Goal: Transaction & Acquisition: Purchase product/service

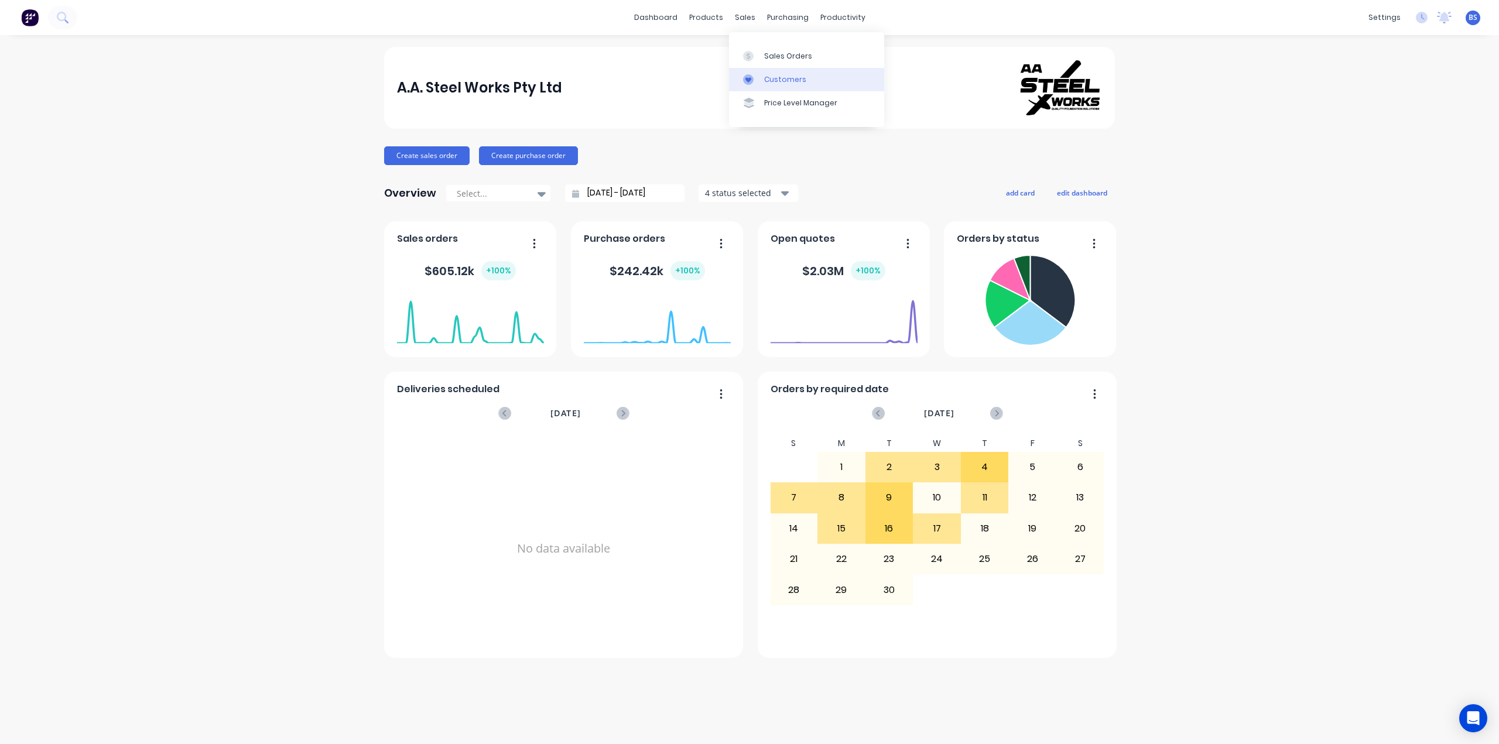
click at [782, 79] on div "Customers" at bounding box center [785, 79] width 42 height 11
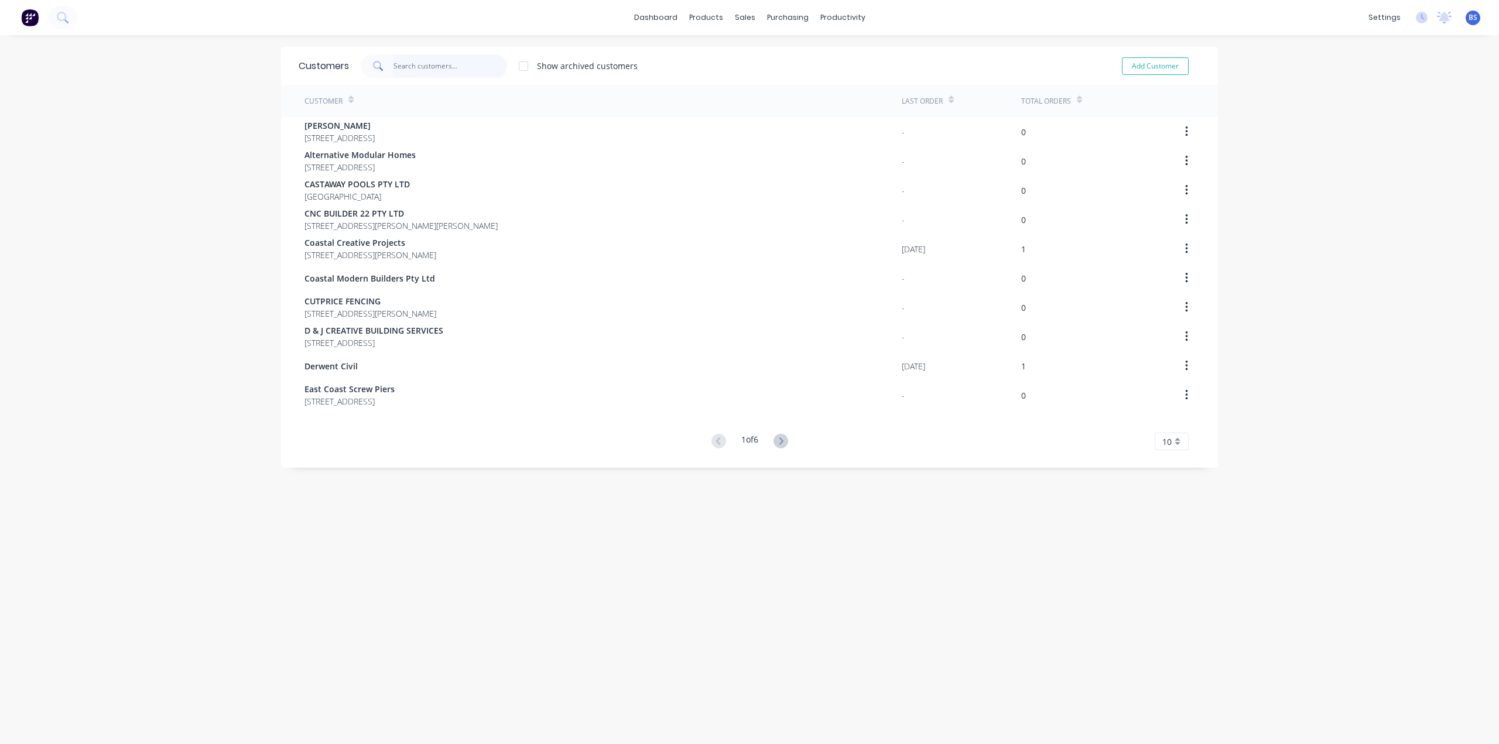
click at [416, 64] on input "text" at bounding box center [451, 65] width 114 height 23
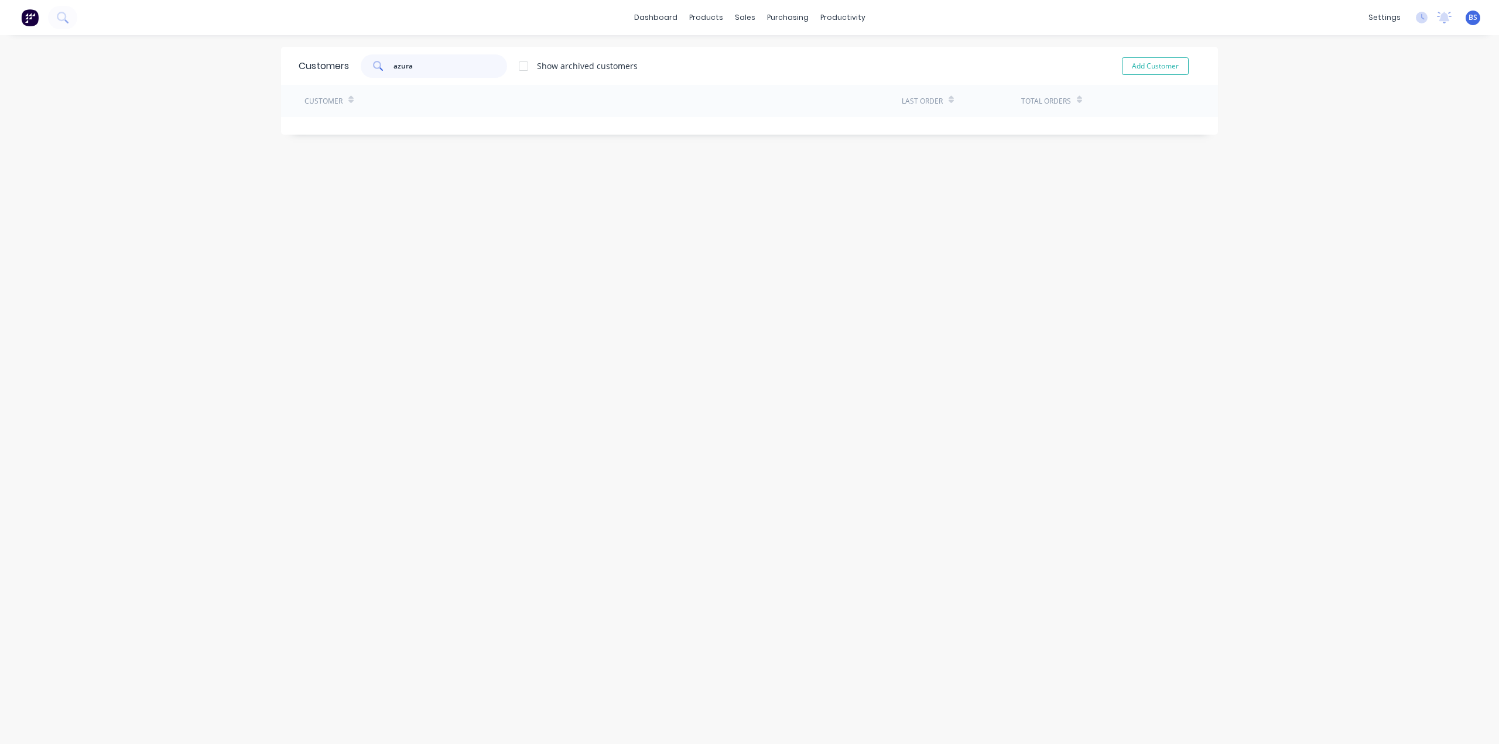
click at [449, 65] on input "azura" at bounding box center [451, 65] width 114 height 23
click at [520, 70] on div at bounding box center [523, 65] width 23 height 23
click at [523, 66] on div at bounding box center [523, 65] width 23 height 23
click at [483, 65] on input "azura" at bounding box center [451, 65] width 114 height 23
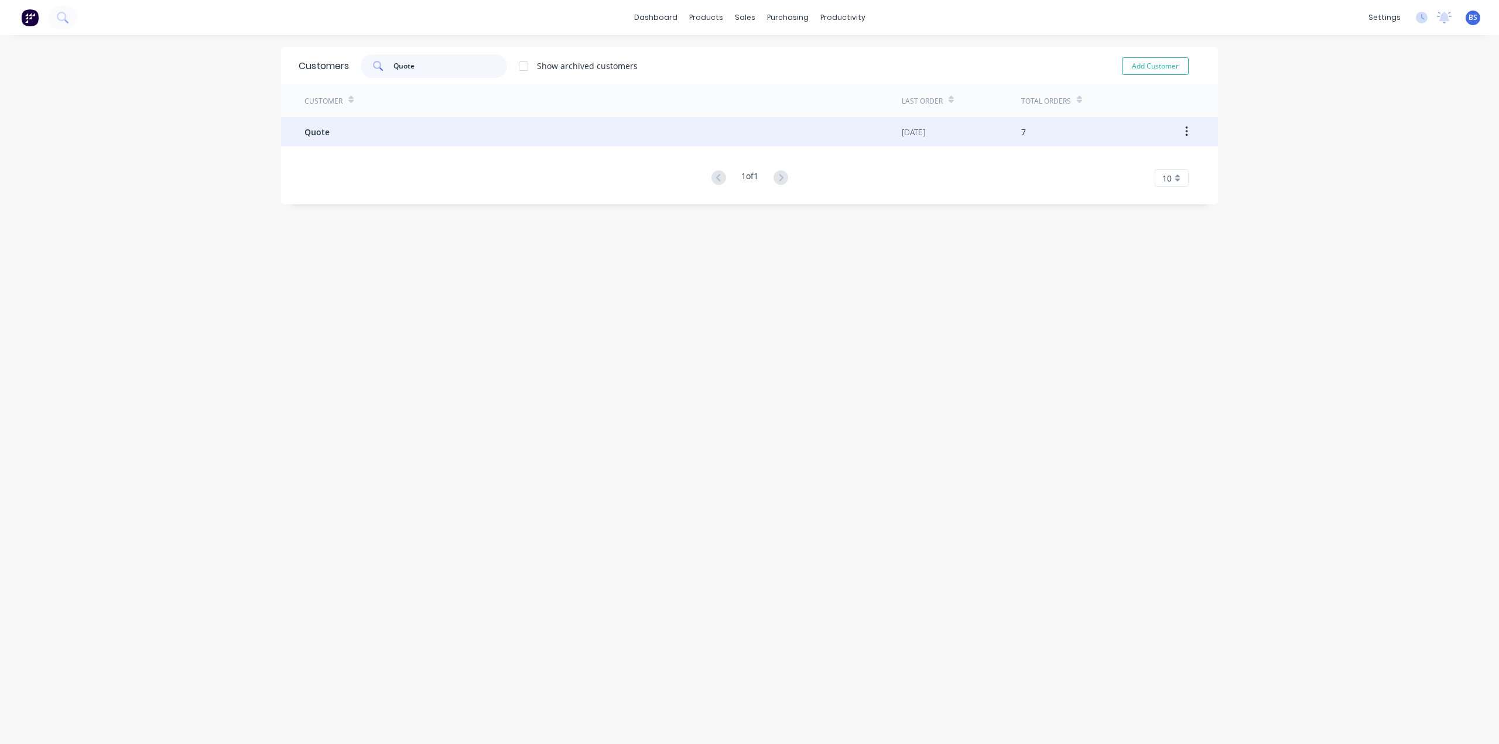
type input "Quote"
click at [328, 142] on div "Quote" at bounding box center [603, 131] width 597 height 29
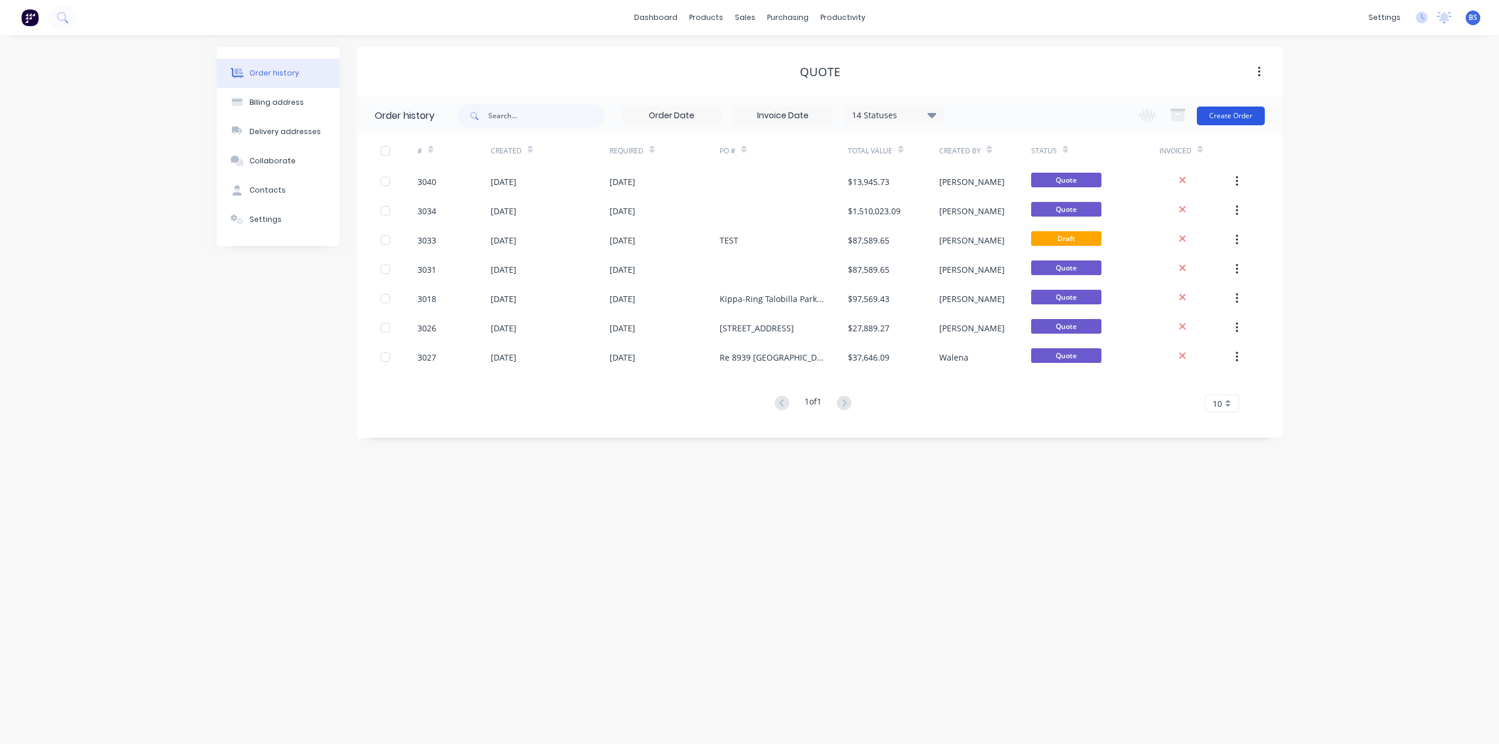
click at [1243, 114] on button "Create Order" at bounding box center [1231, 116] width 68 height 19
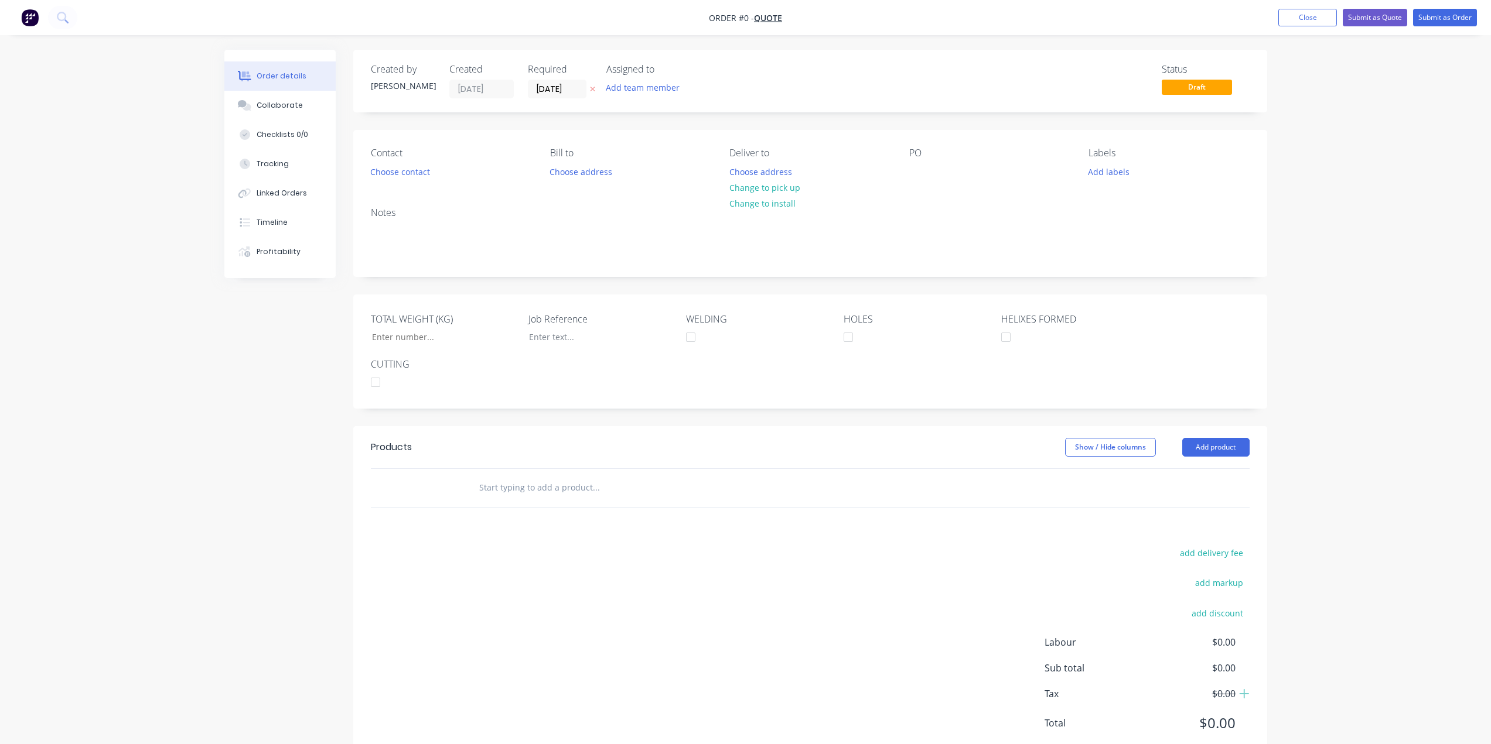
click at [918, 158] on div "PO" at bounding box center [989, 153] width 160 height 11
click at [932, 197] on div "Contact Choose contact [PERSON_NAME] to Choose address Deliver to Choose addres…" at bounding box center [810, 203] width 914 height 146
click at [931, 179] on div "PO" at bounding box center [989, 164] width 160 height 33
click at [928, 159] on div "PO" at bounding box center [989, 153] width 160 height 11
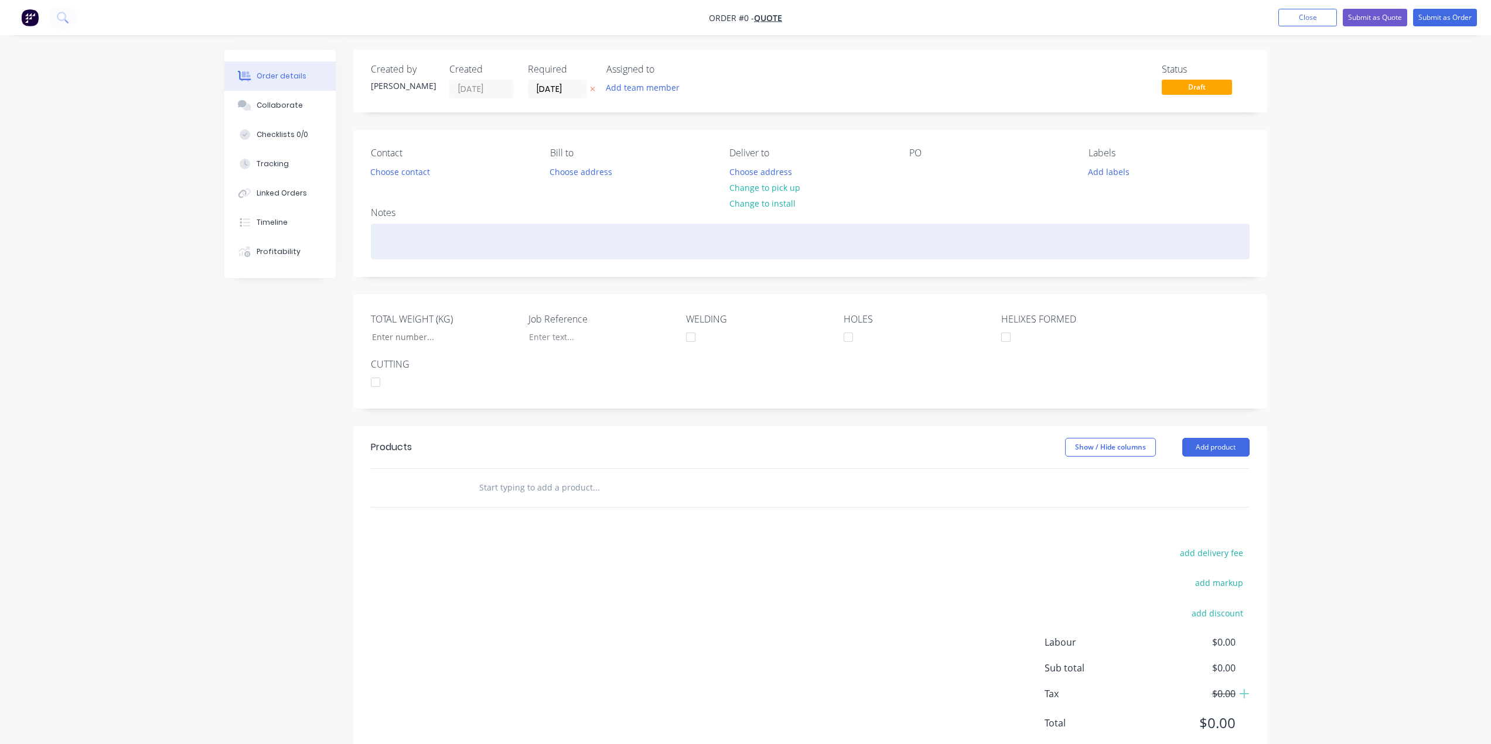
click at [537, 237] on div at bounding box center [810, 242] width 879 height 36
click at [931, 240] on div "Azura Investment Homes Lot 21 River" at bounding box center [810, 242] width 879 height 36
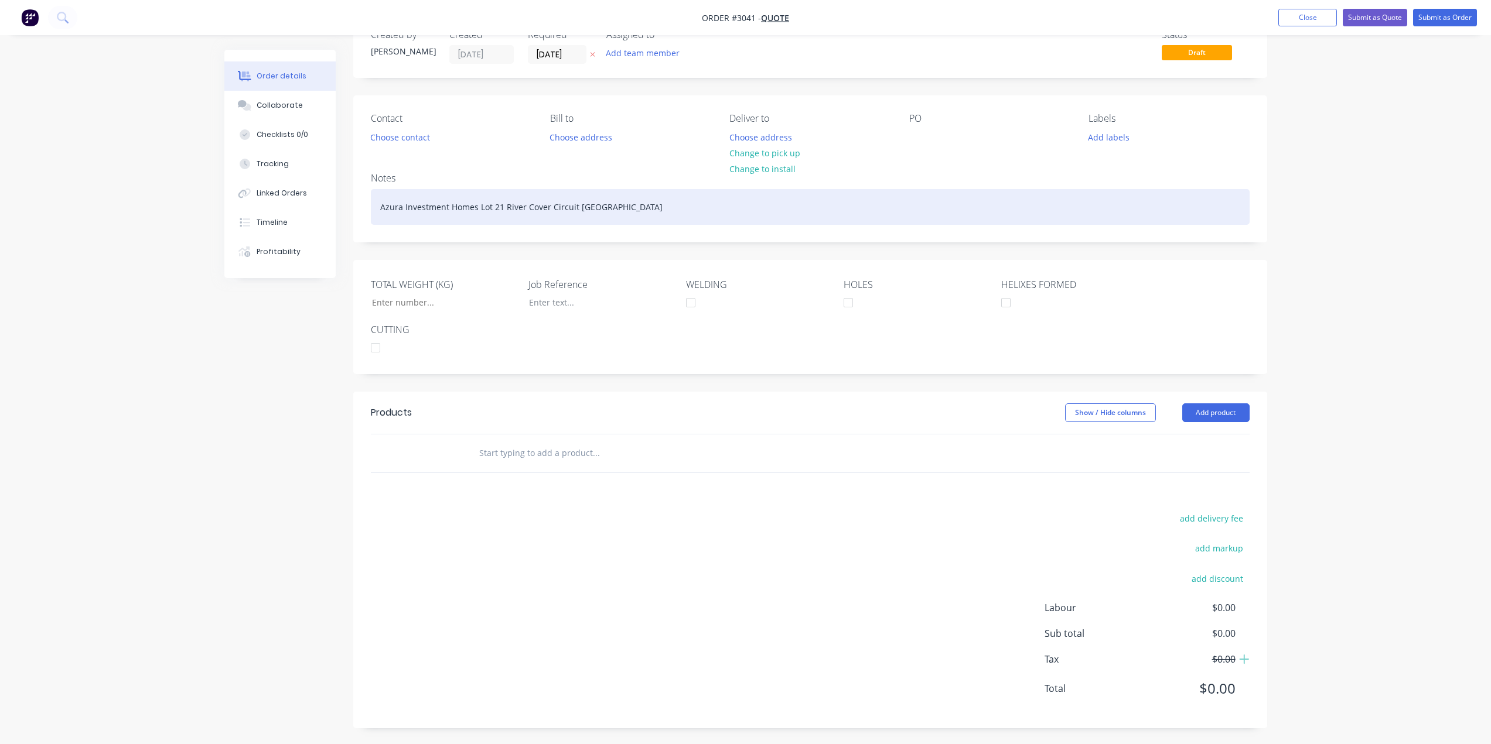
scroll to position [36, 0]
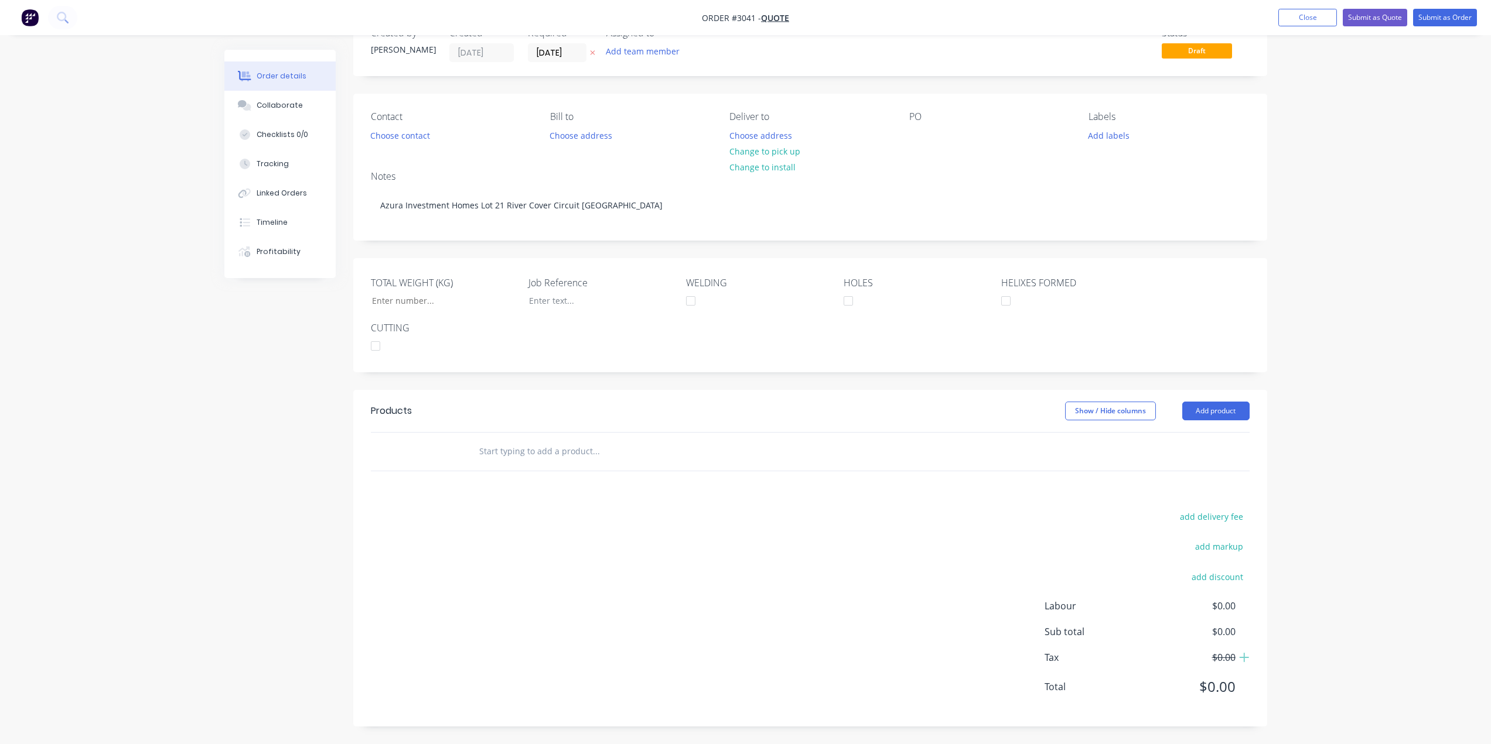
click at [560, 460] on input "text" at bounding box center [595, 451] width 234 height 23
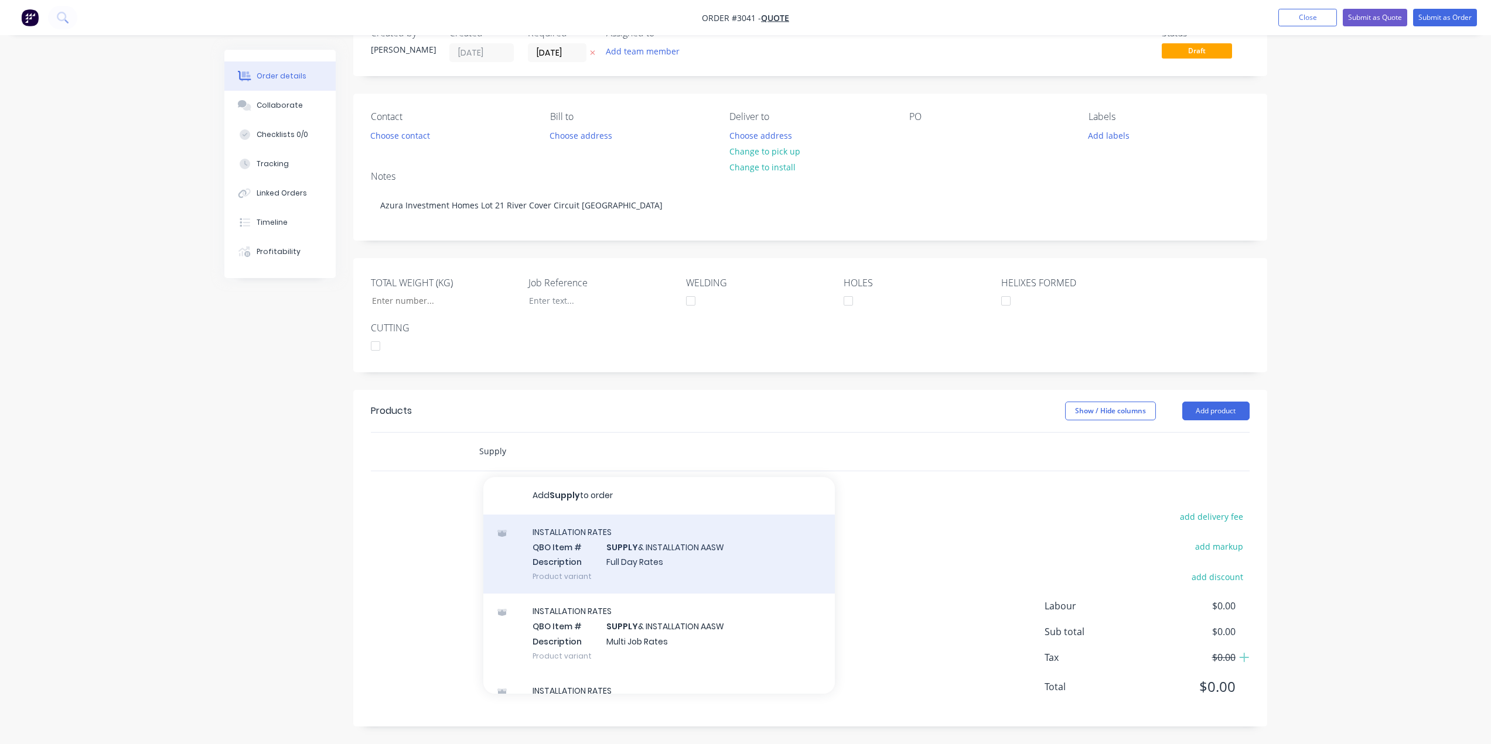
type input "Supply"
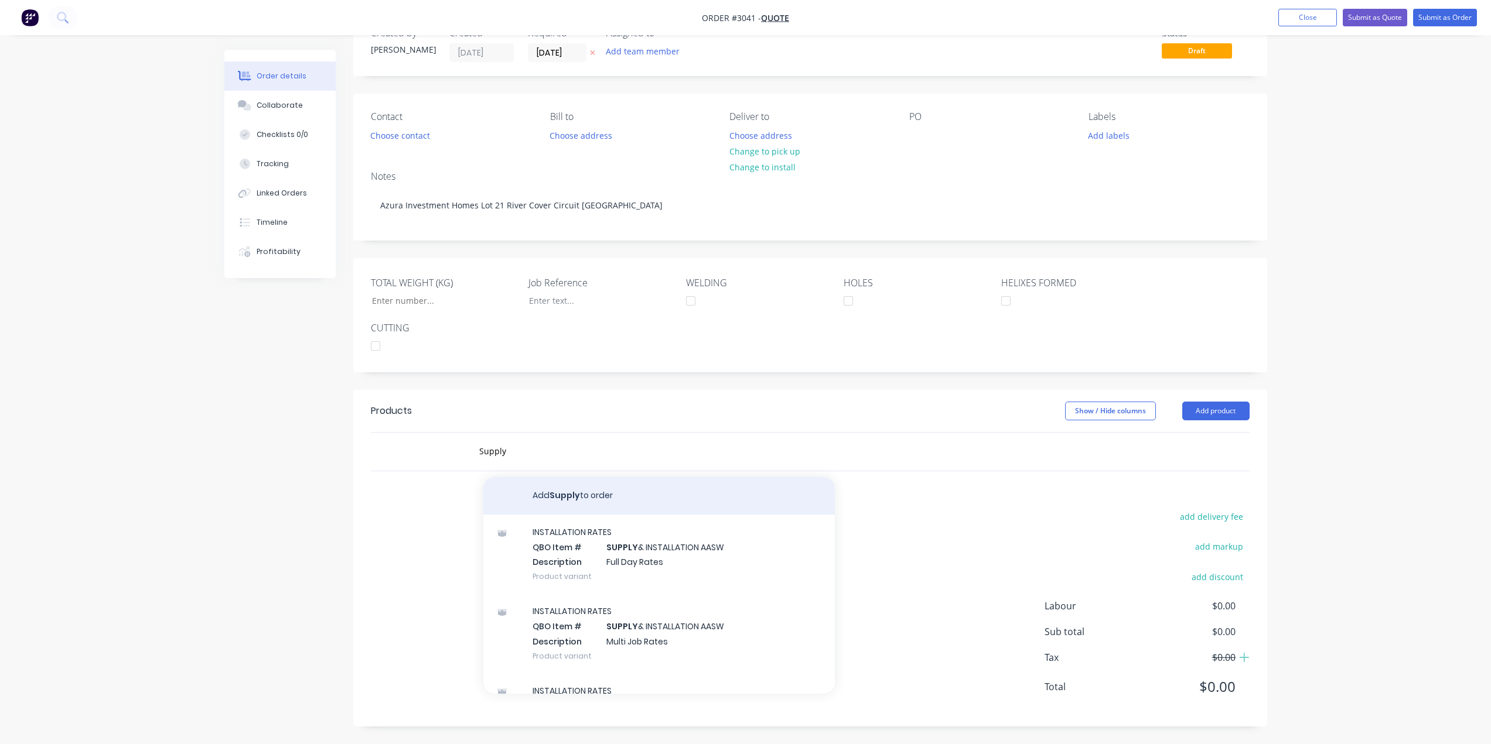
drag, startPoint x: 748, startPoint y: 549, endPoint x: 736, endPoint y: 503, distance: 47.7
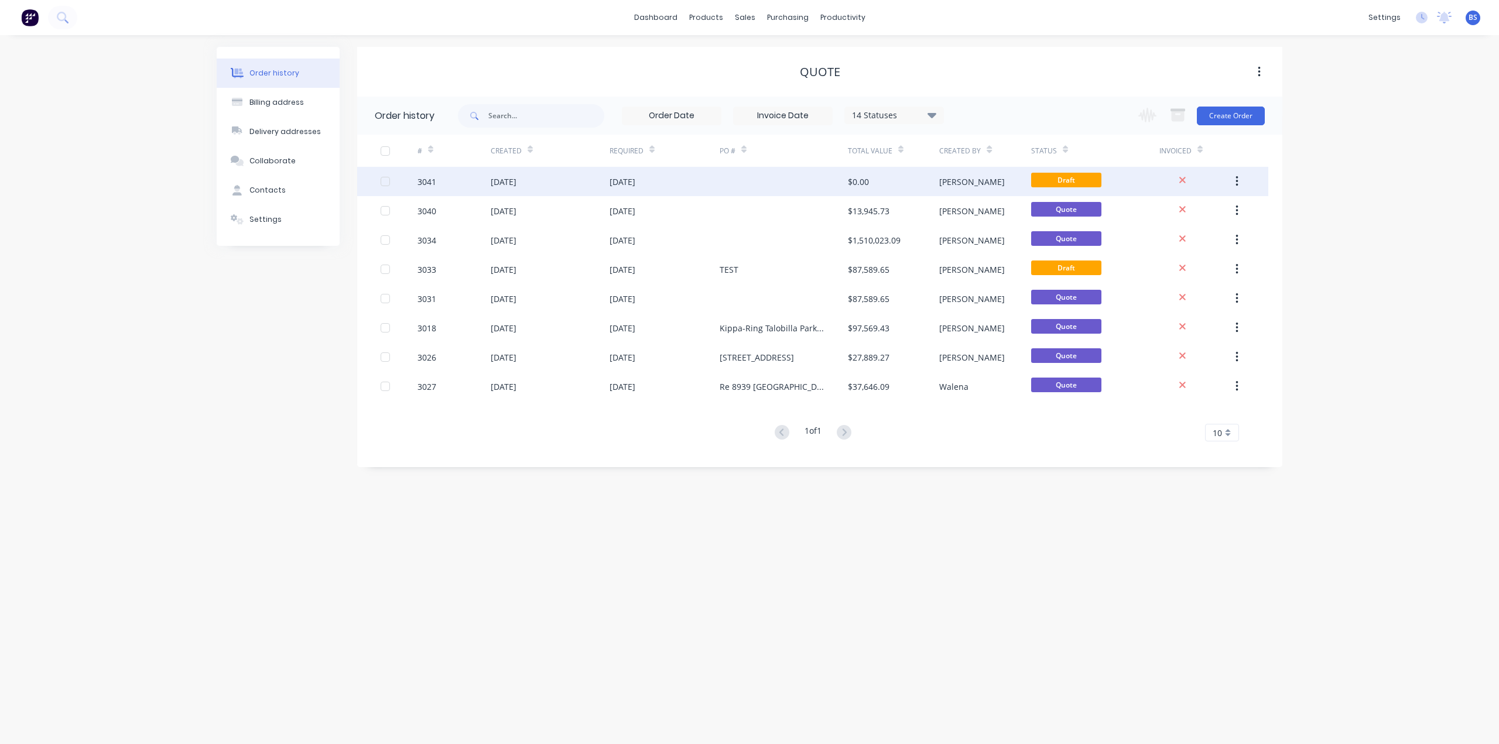
click at [1052, 172] on div "Draft" at bounding box center [1095, 181] width 128 height 29
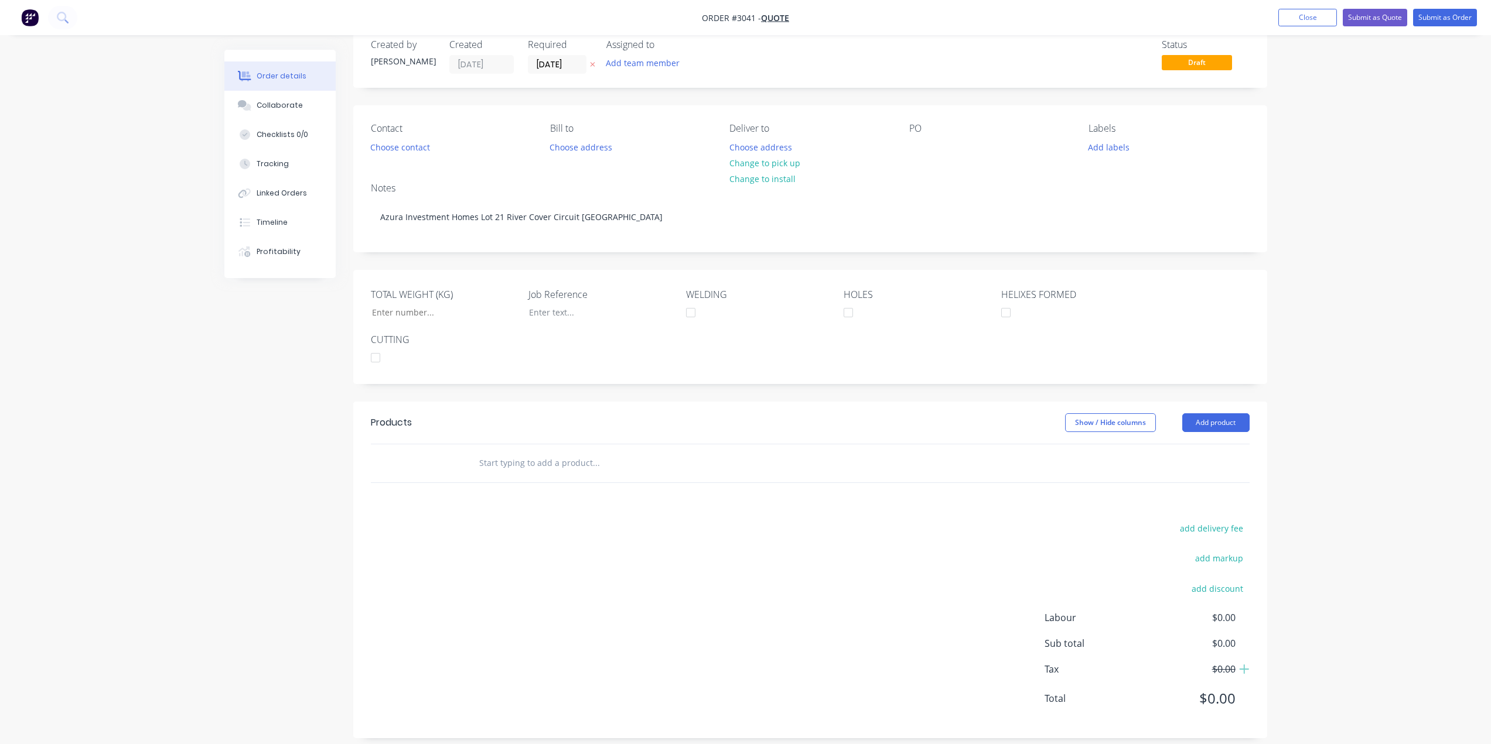
scroll to position [36, 0]
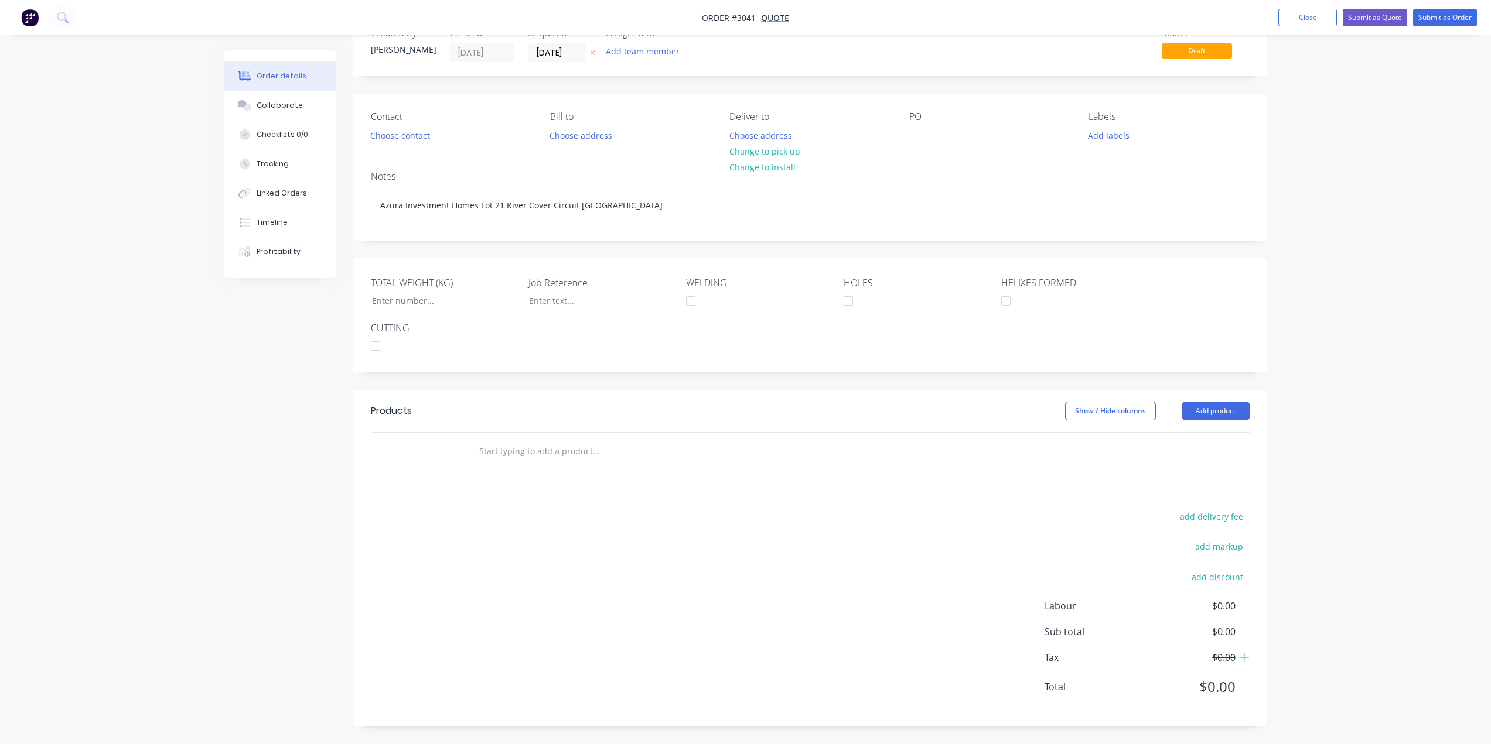
click at [511, 450] on input "text" at bounding box center [595, 451] width 234 height 23
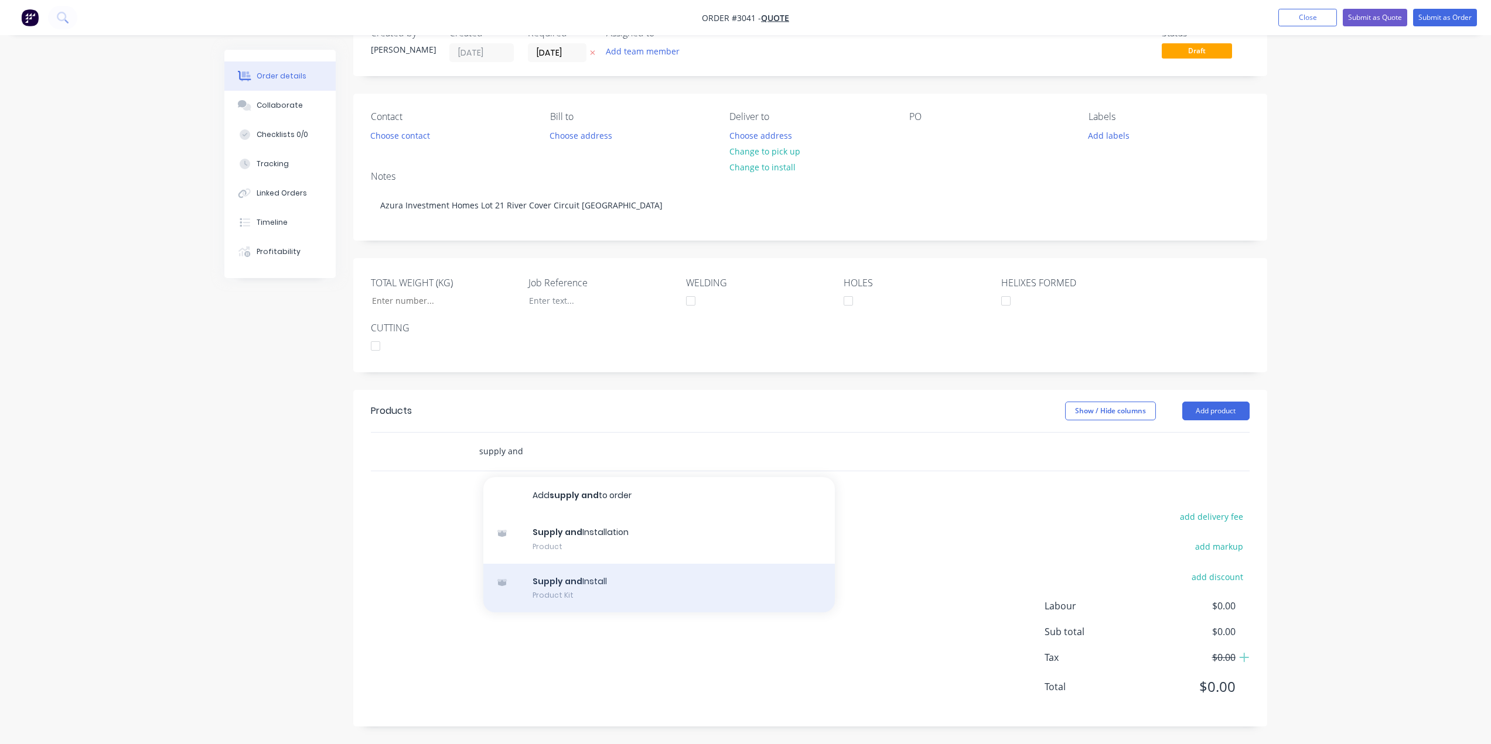
type input "supply and"
click at [568, 589] on div "Supply and Install Product Kit" at bounding box center [658, 588] width 351 height 49
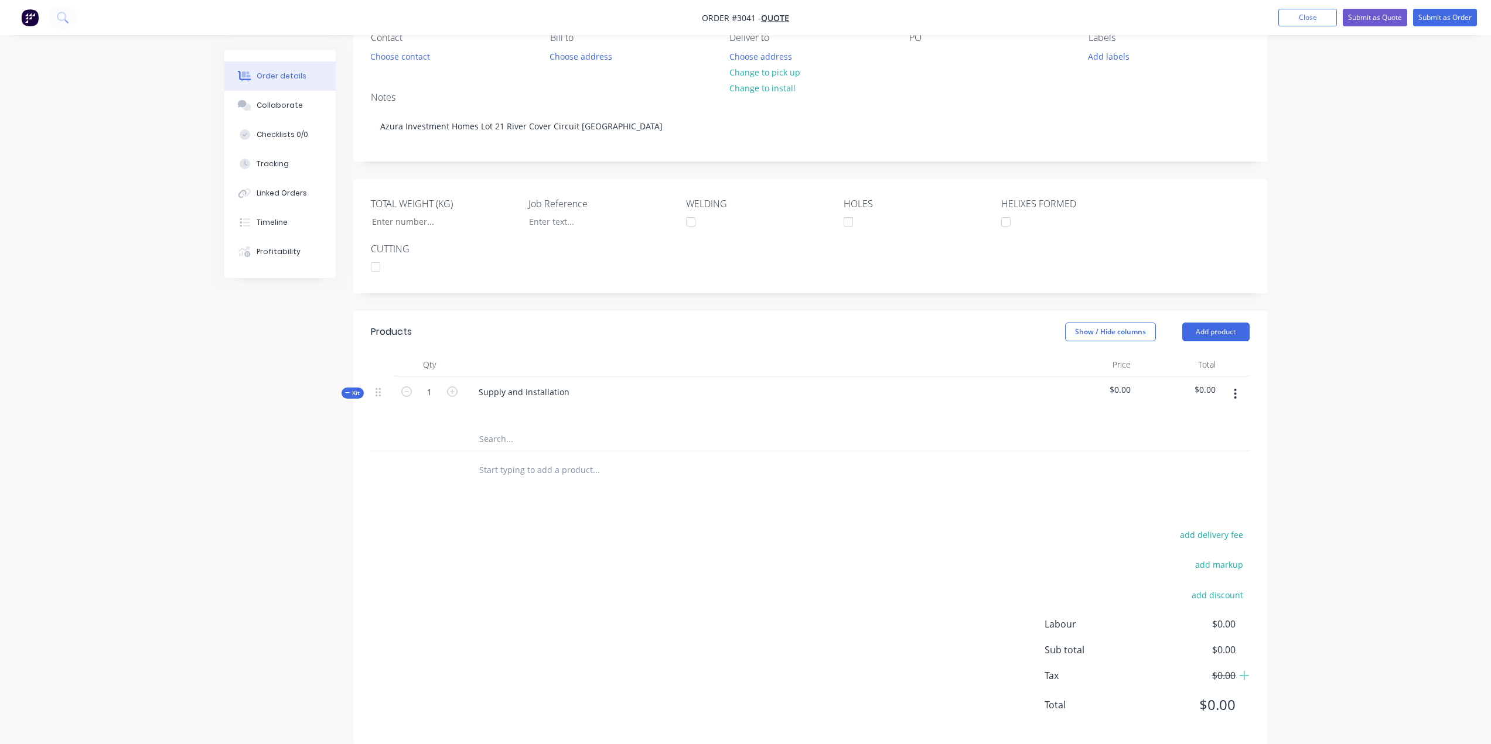
scroll to position [134, 0]
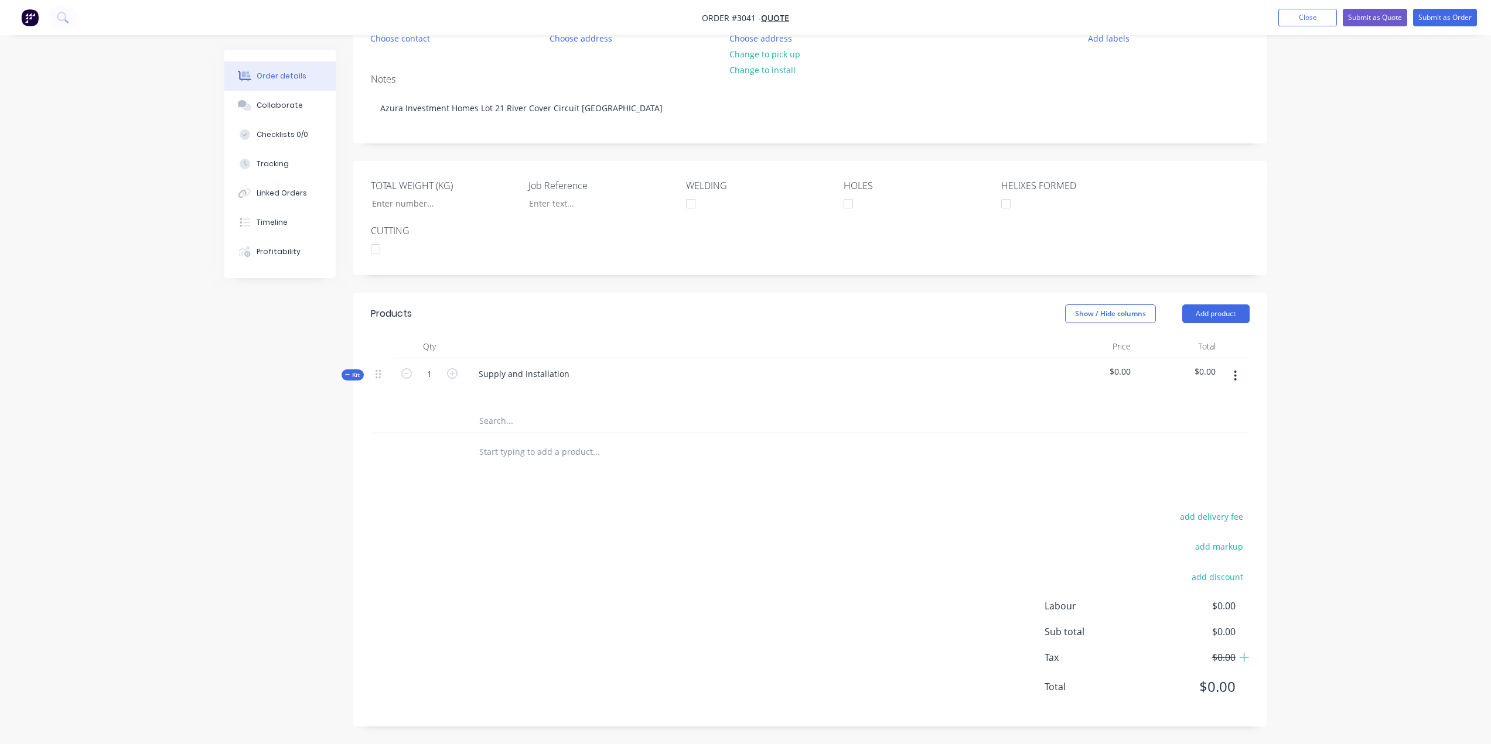
click at [521, 420] on input "text" at bounding box center [595, 420] width 234 height 23
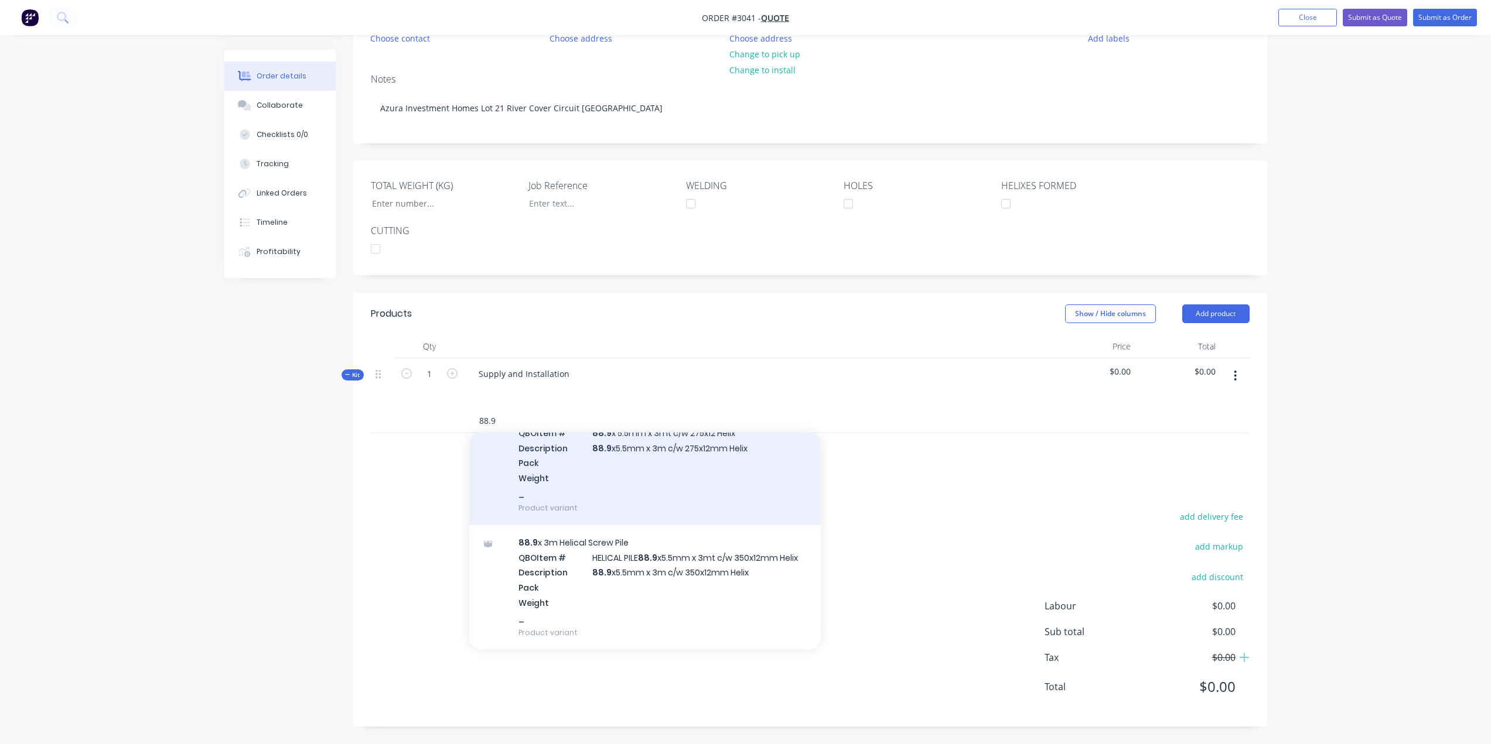
scroll to position [2343, 0]
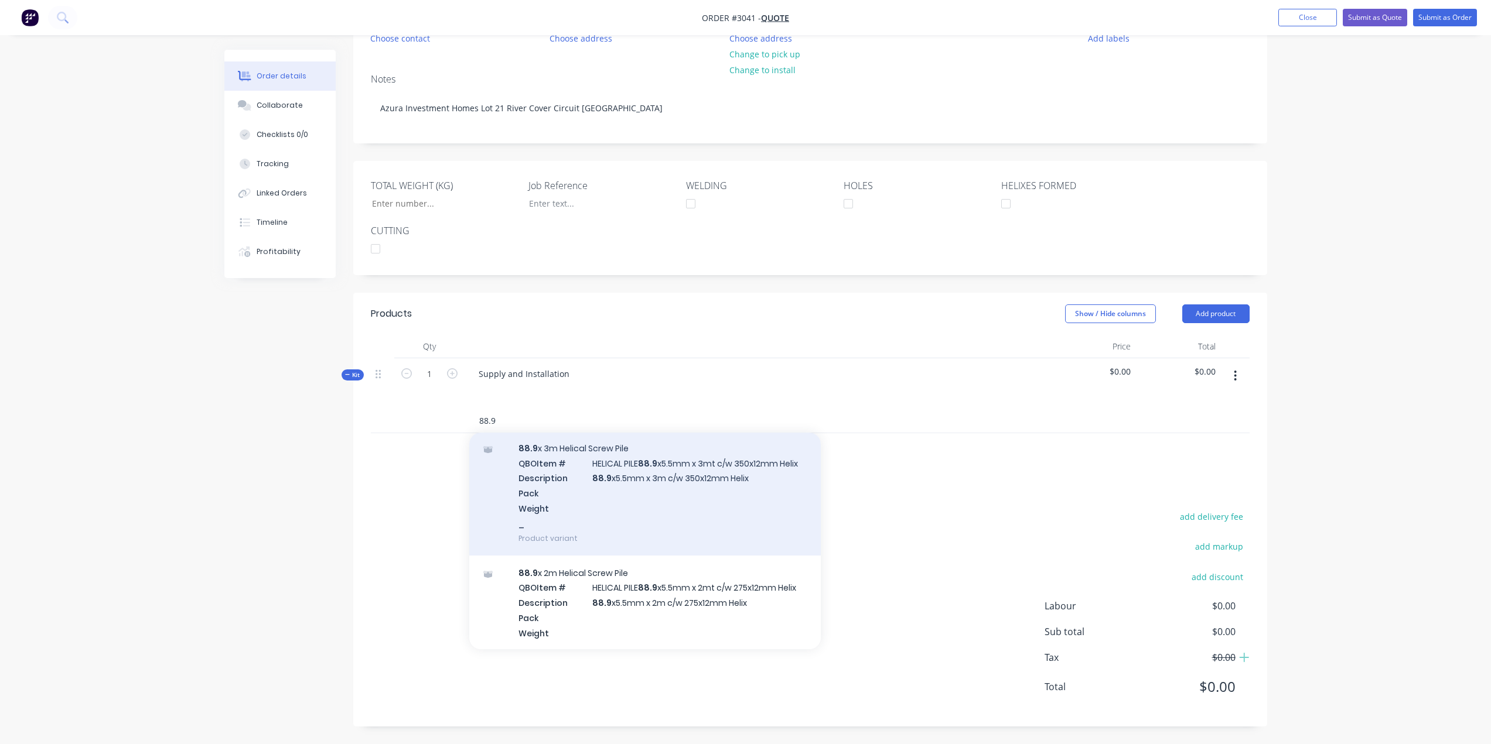
type input "88.9"
click at [626, 495] on div "88.9 x 3m Helical Screw Pile QBO Item # HELICAL PILE 88.9 x5.5mm x 3mt c/w 350x…" at bounding box center [644, 493] width 351 height 125
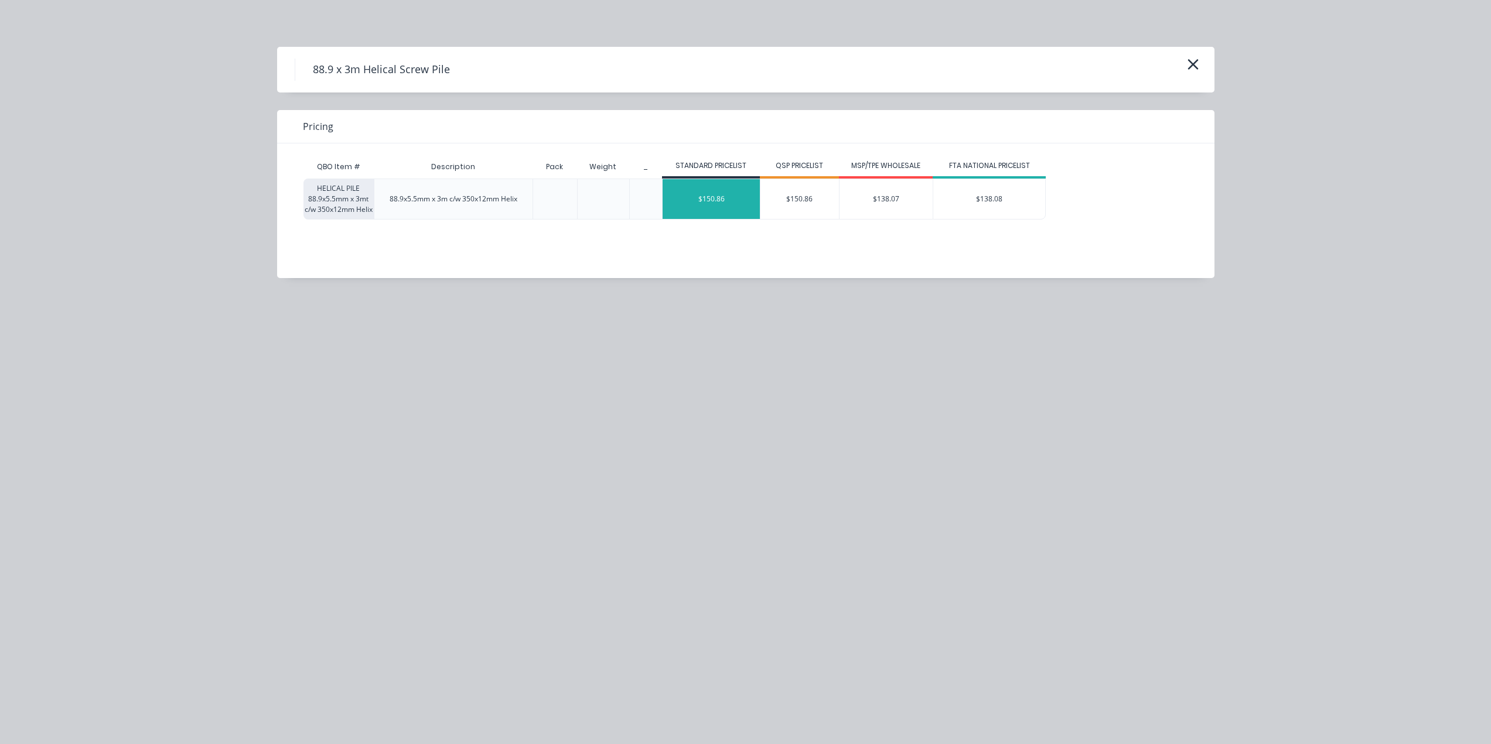
click at [714, 193] on div "$150.86" at bounding box center [710, 199] width 97 height 40
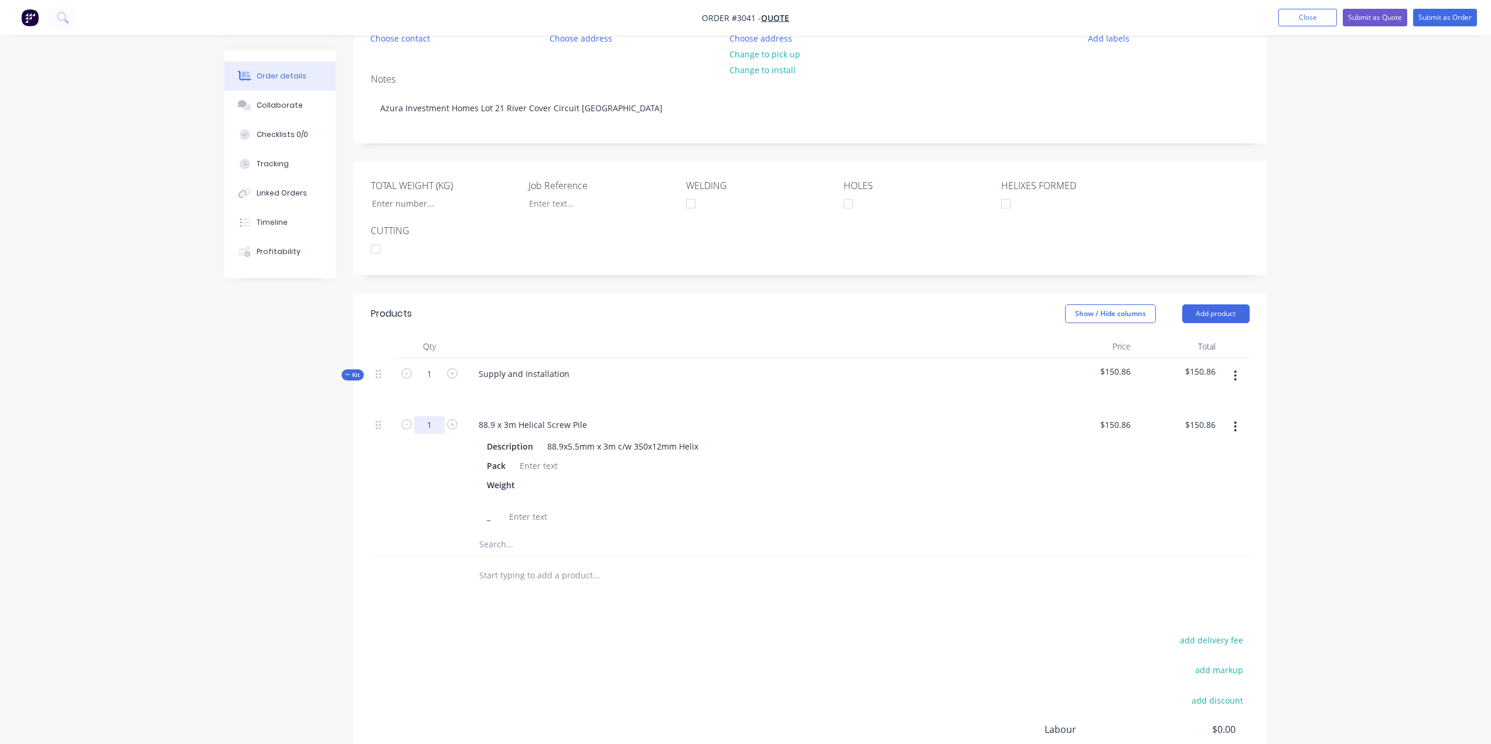
click at [418, 430] on input "1" at bounding box center [429, 425] width 30 height 18
type input "37"
type input "$5,581.82"
click at [506, 541] on input "text" at bounding box center [595, 544] width 234 height 23
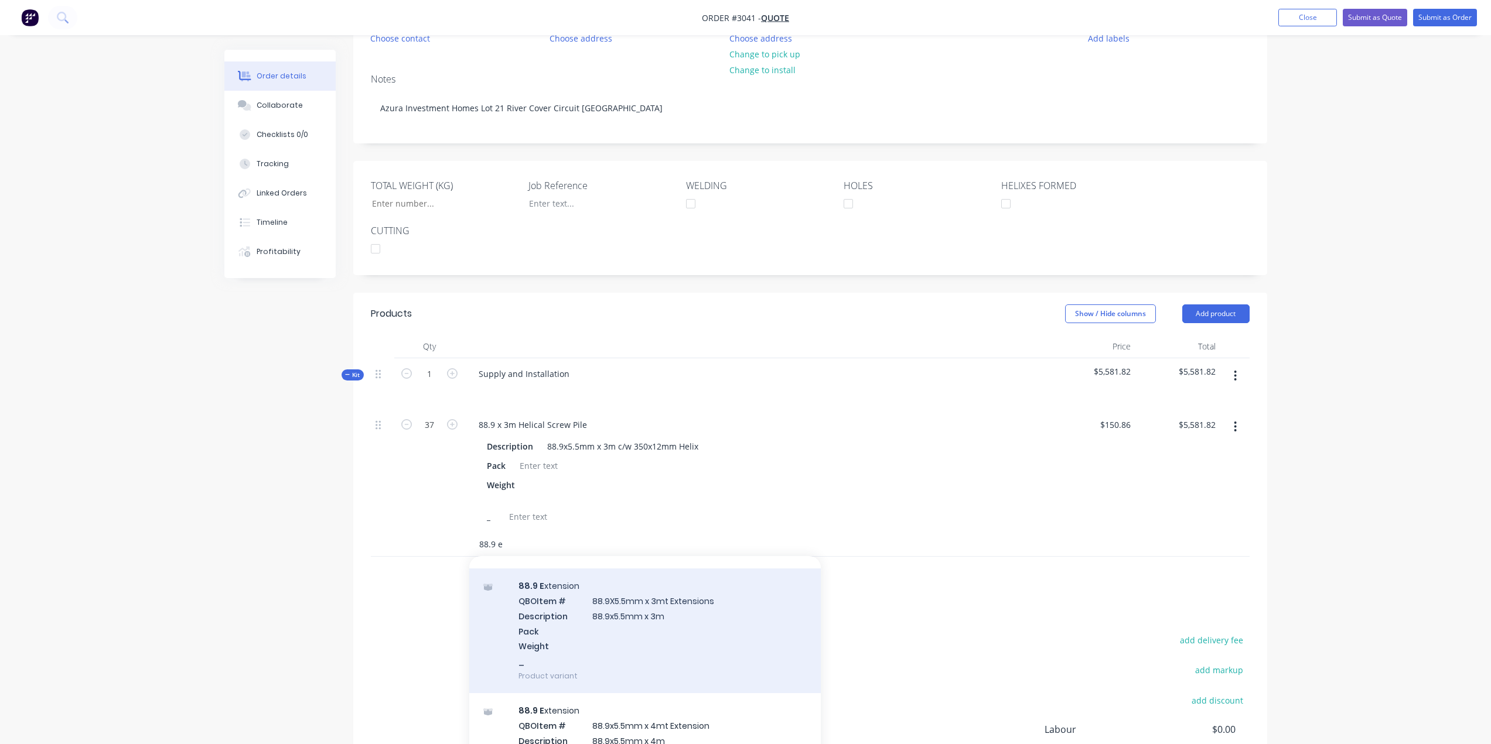
type input "88.9 e"
click at [653, 619] on div "88.9 E xtension QBO Item # 88.9X5.5mm x 3mt Extensions Description 88.9x5.5mm x…" at bounding box center [644, 631] width 351 height 125
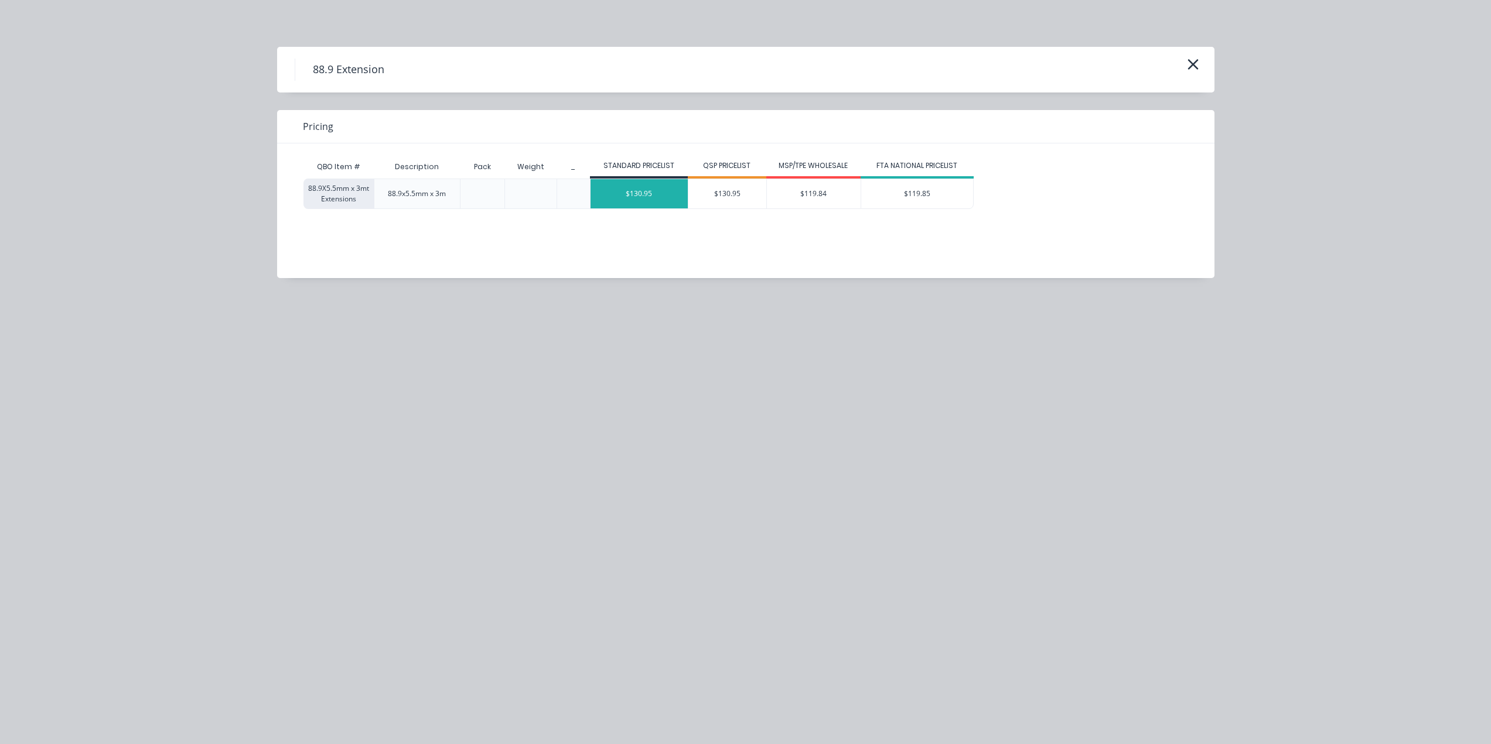
click at [614, 189] on div "$130.95" at bounding box center [638, 193] width 97 height 29
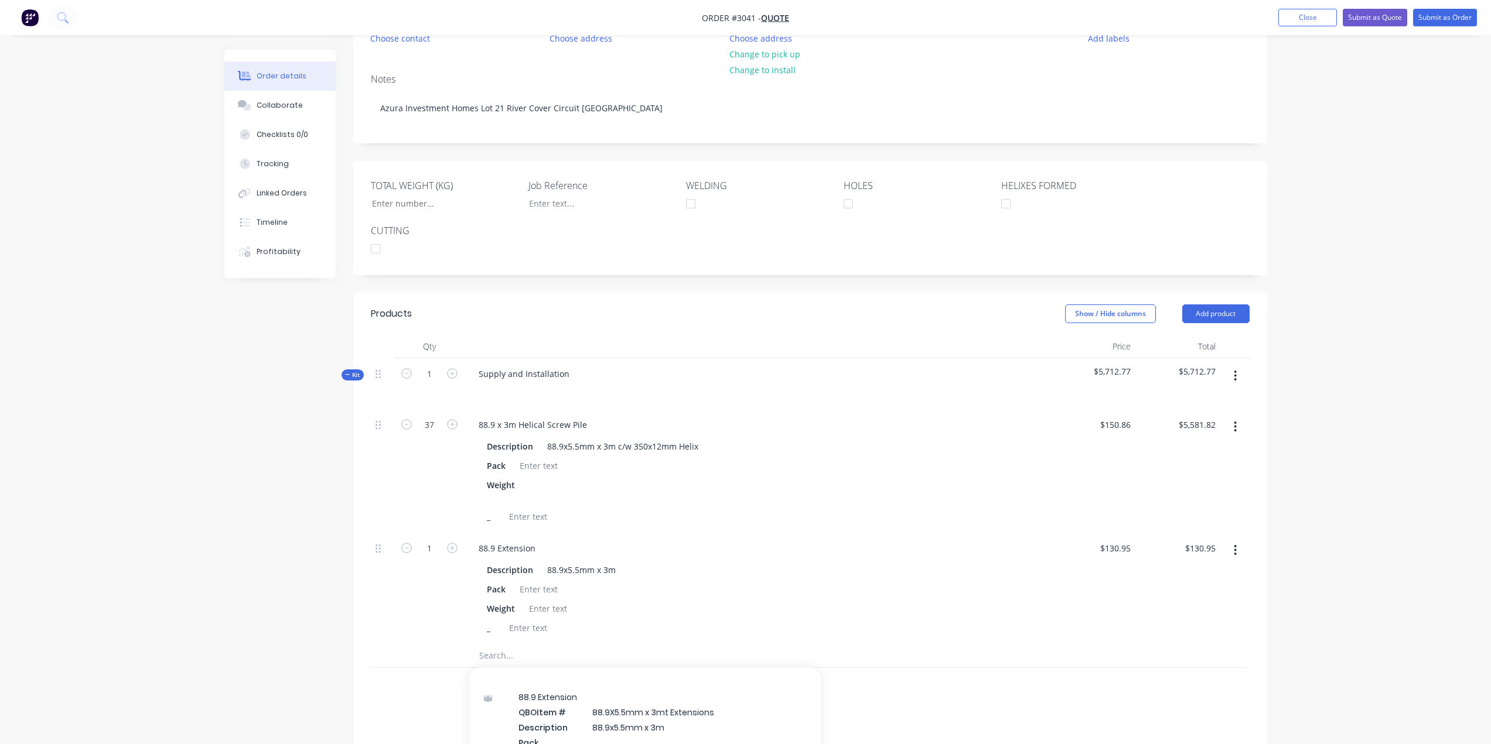
click at [436, 558] on div "1" at bounding box center [429, 588] width 70 height 111
click at [436, 552] on input "1" at bounding box center [429, 549] width 30 height 18
type input "185"
type input "$24,225.75"
click at [617, 484] on div "Weight" at bounding box center [755, 491] width 546 height 29
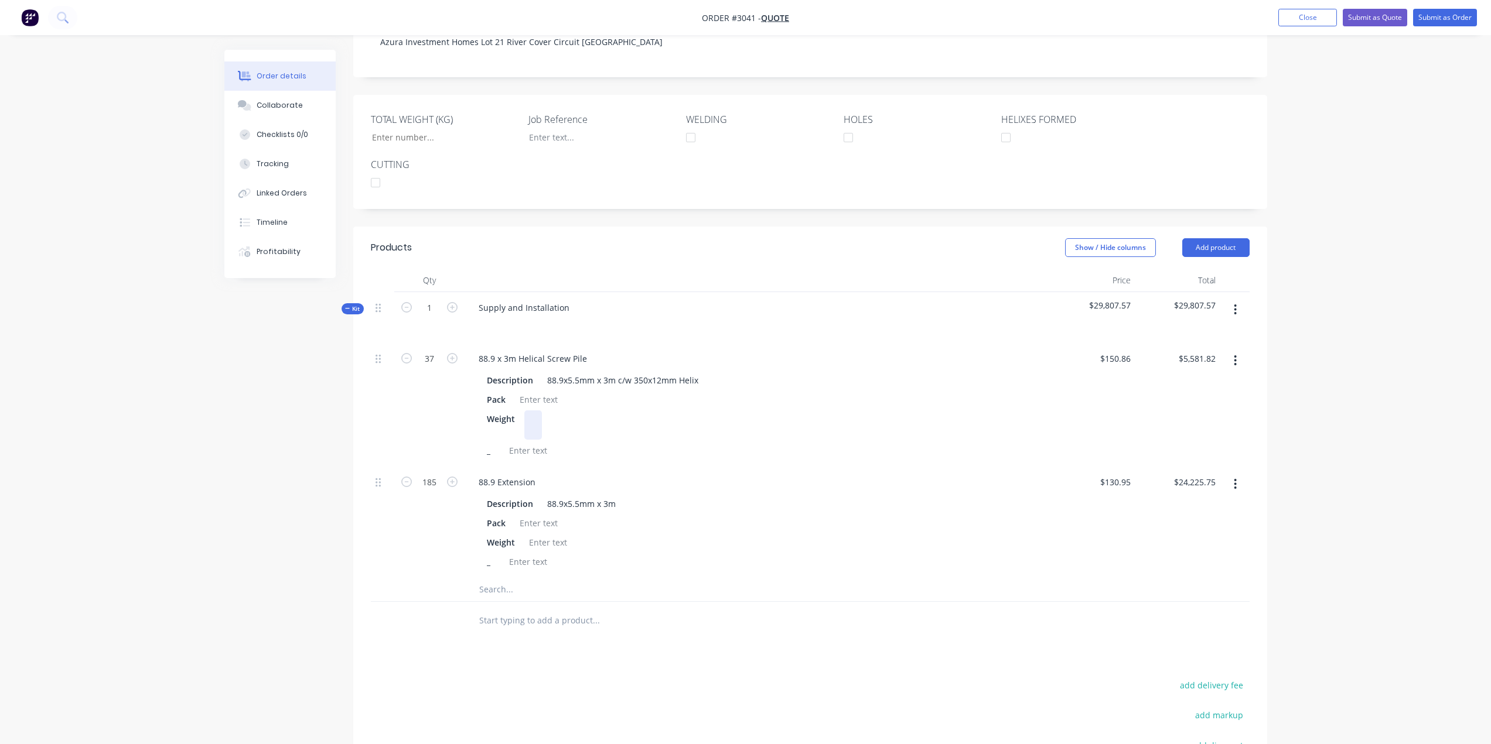
scroll to position [251, 0]
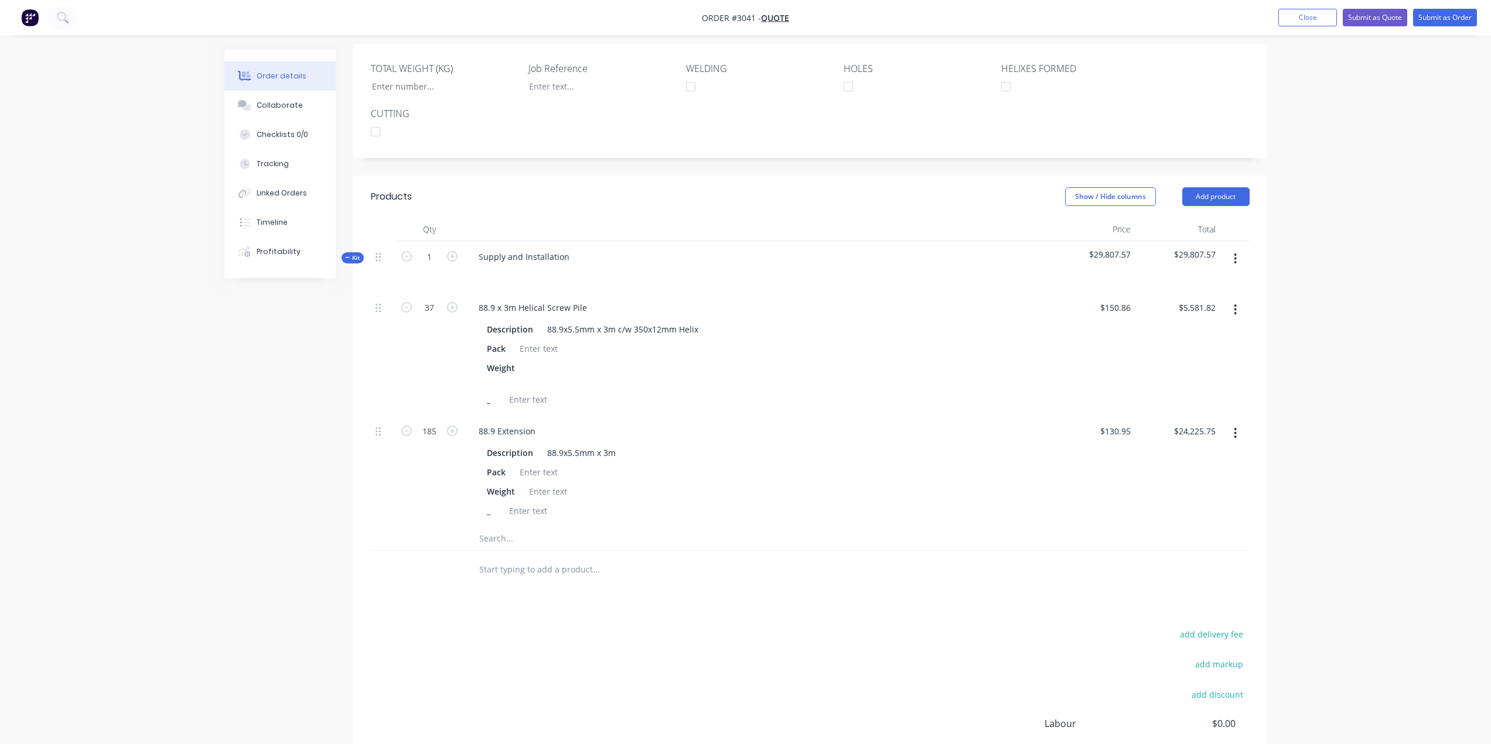
click at [501, 545] on input "text" at bounding box center [595, 538] width 234 height 23
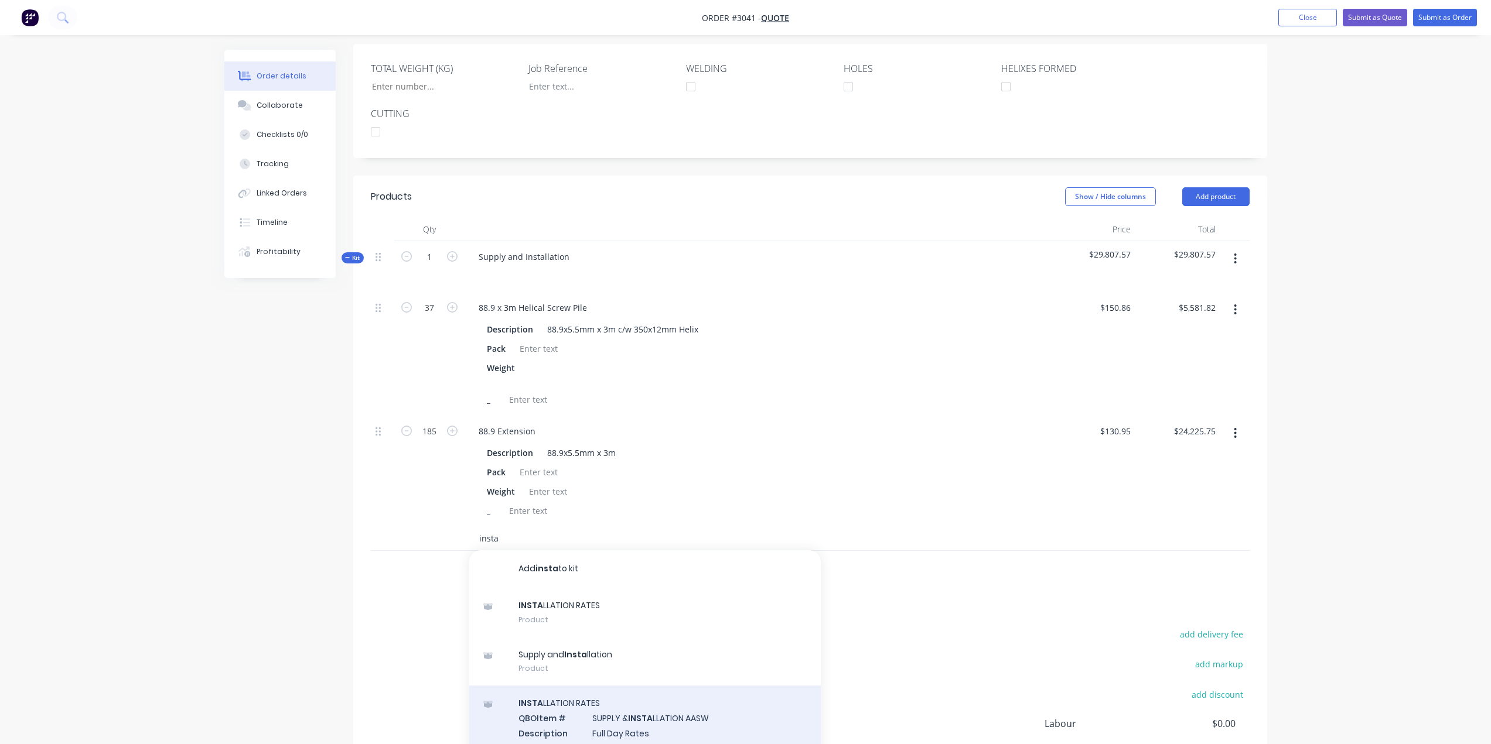
type input "insta"
click at [548, 717] on div "INSTA LLATION RATES QBO Item # SUPPLY & INSTA LLATION AASW Description Full Day…" at bounding box center [644, 725] width 351 height 79
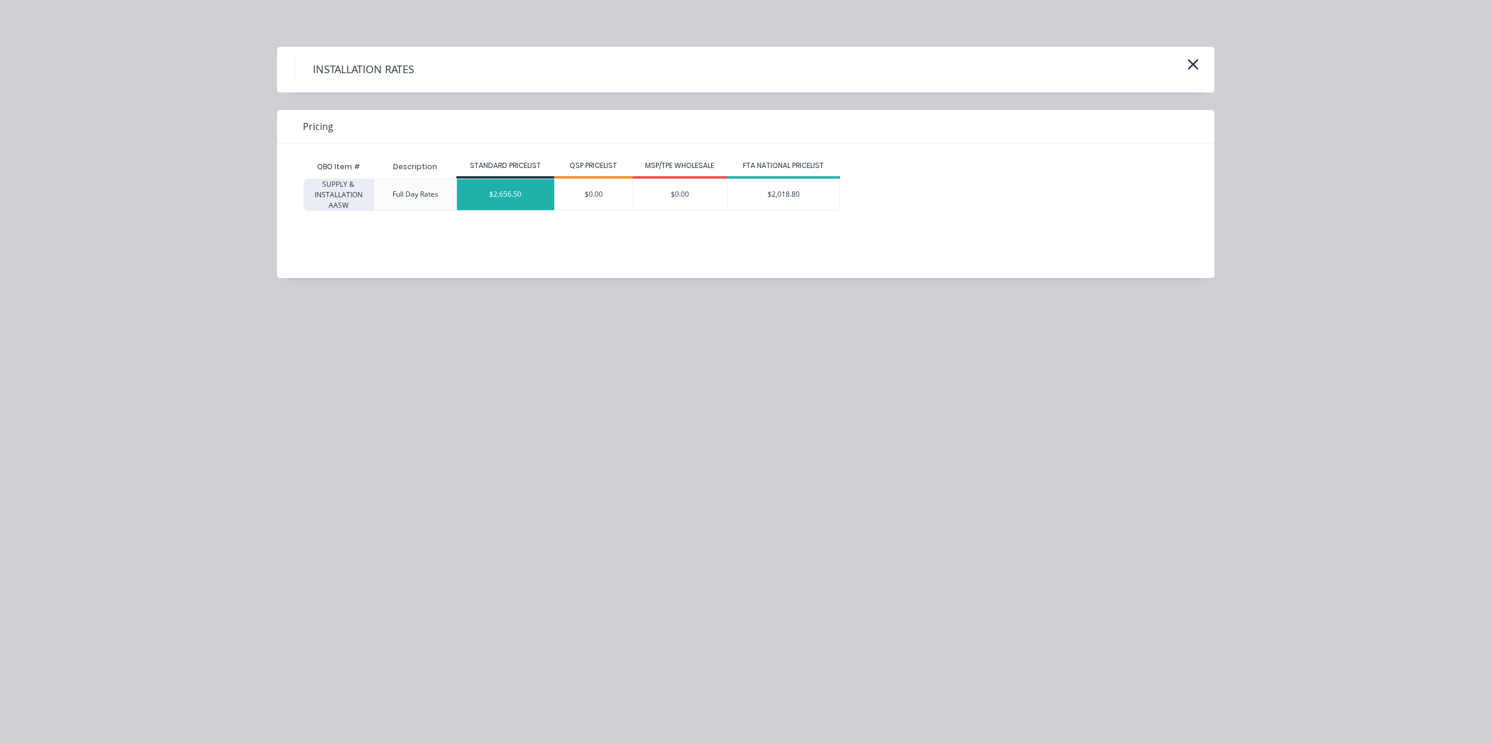
click at [497, 195] on div "$2,656.50" at bounding box center [505, 194] width 97 height 31
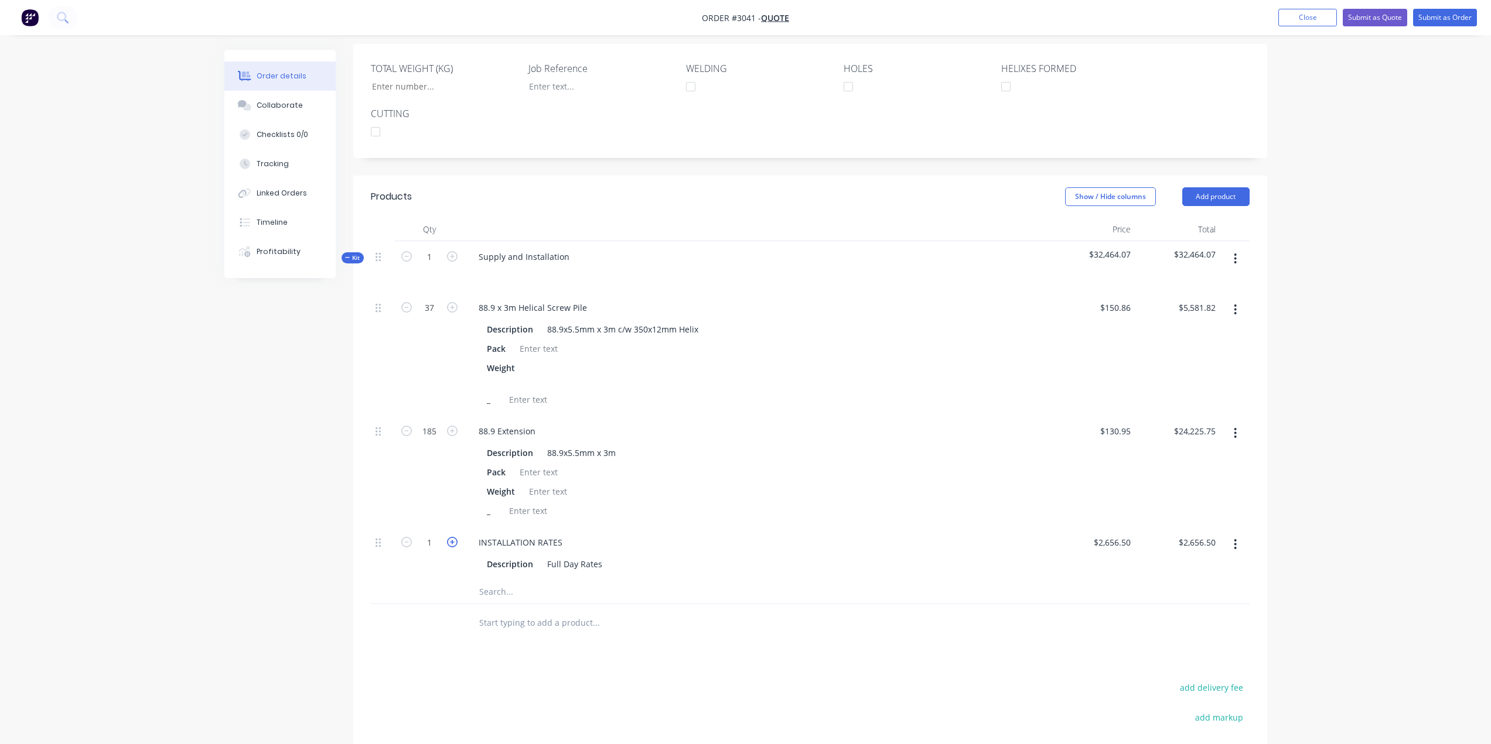
click at [452, 544] on icon "button" at bounding box center [452, 542] width 11 height 11
type input "2"
type input "$5,313.00"
click at [452, 544] on icon "button" at bounding box center [452, 542] width 11 height 11
type input "3"
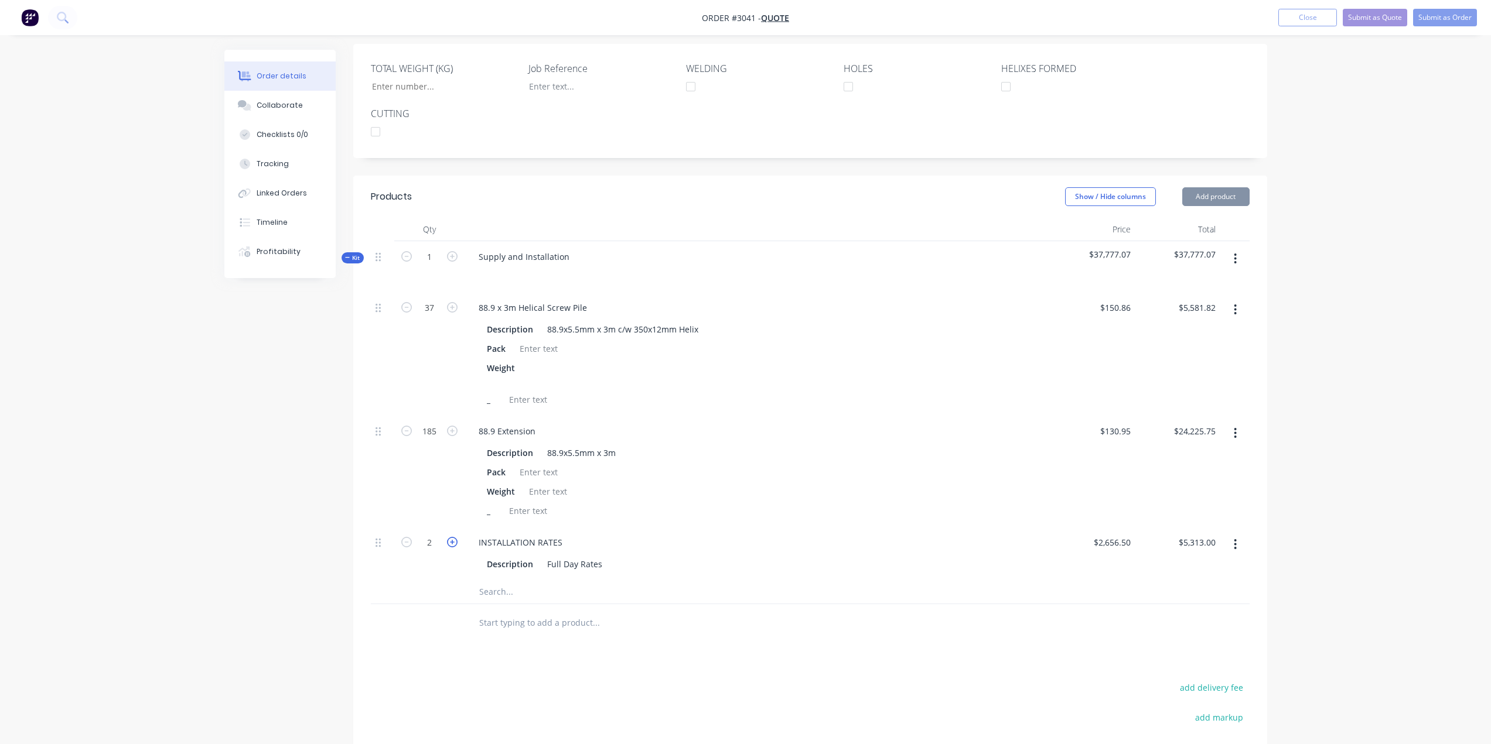
type input "$7,969.50"
click at [410, 542] on icon "button" at bounding box center [406, 542] width 11 height 11
type input "2"
type input "$5,313.00"
click at [451, 541] on icon "button" at bounding box center [452, 542] width 11 height 11
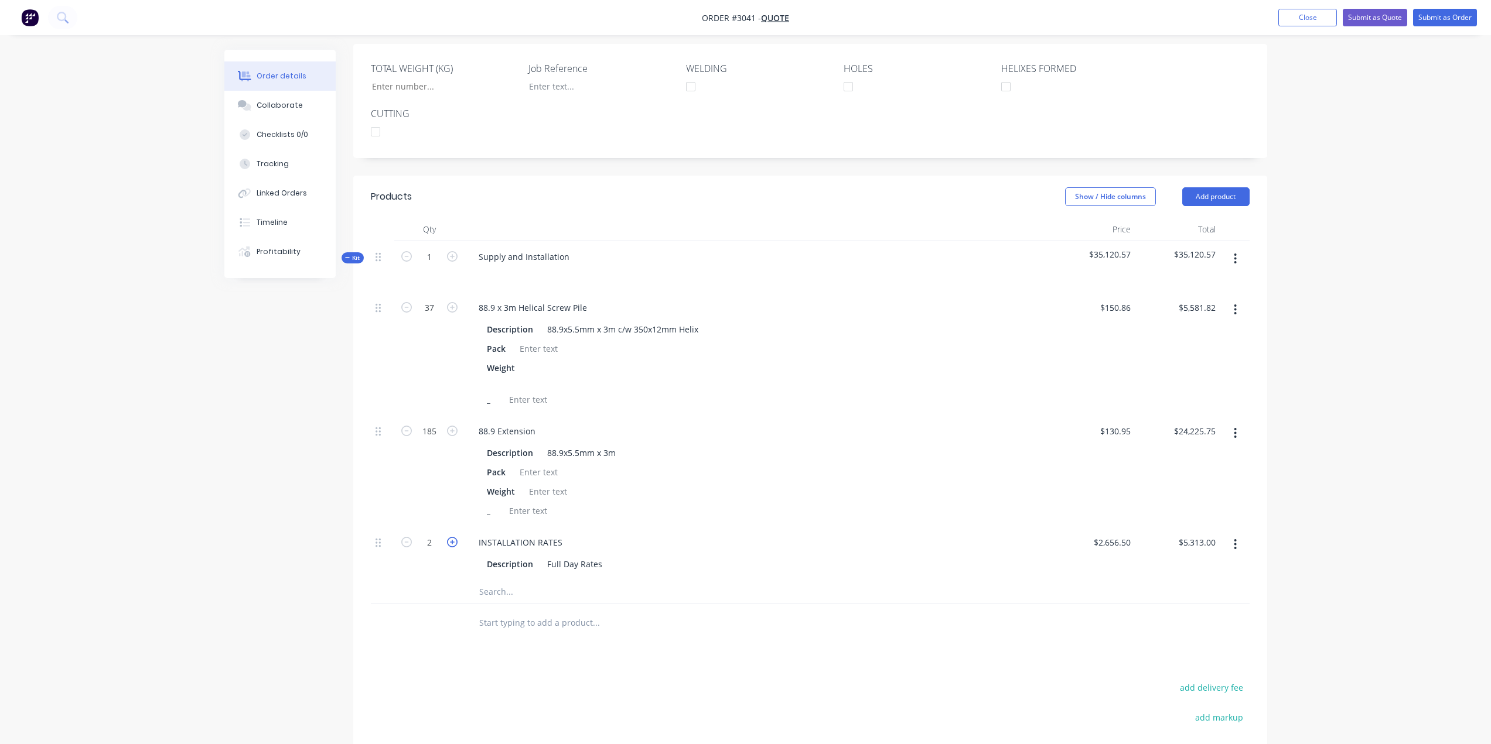
type input "3"
type input "$7,969.50"
click at [1114, 546] on input "2656.5" at bounding box center [1113, 542] width 43 height 17
type input "$3,300.00"
type input "$9,900.00"
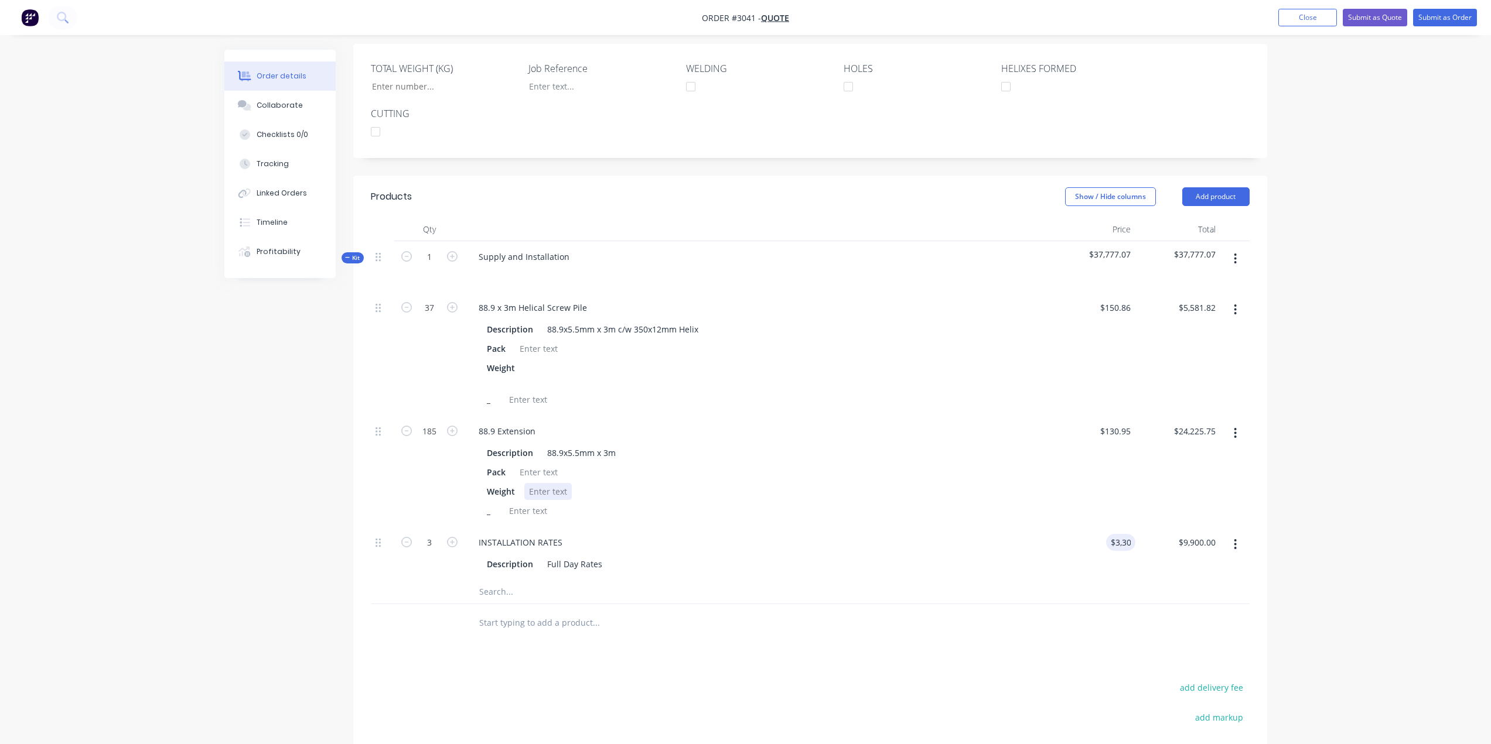
click at [1004, 483] on div "Weight" at bounding box center [755, 491] width 546 height 17
click at [516, 594] on input "text" at bounding box center [595, 591] width 234 height 23
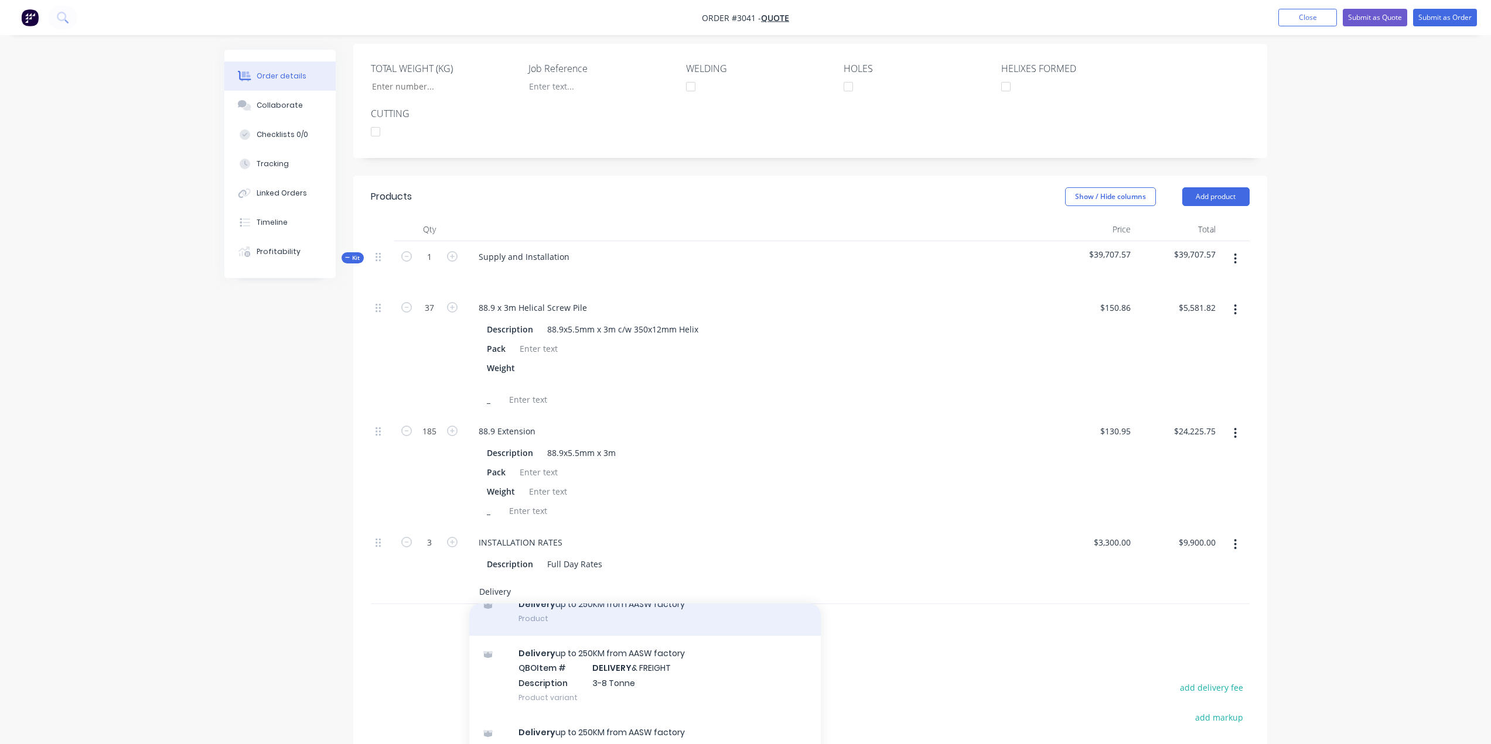
scroll to position [59, 0]
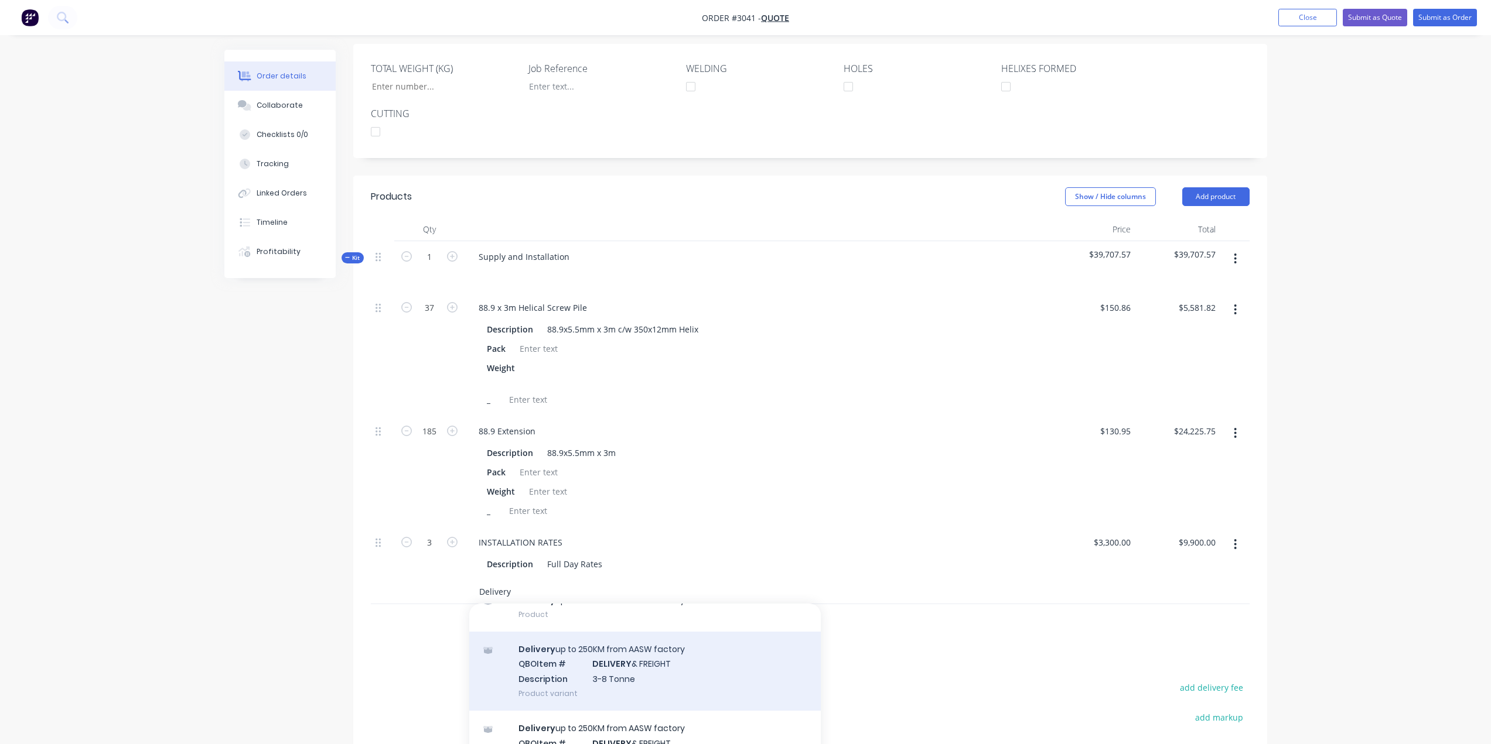
type input "Delivery"
click at [630, 659] on div "Delivery up to 250KM from AASW factory QBO Item # DELIVERY & FREIGHT Descriptio…" at bounding box center [644, 671] width 351 height 79
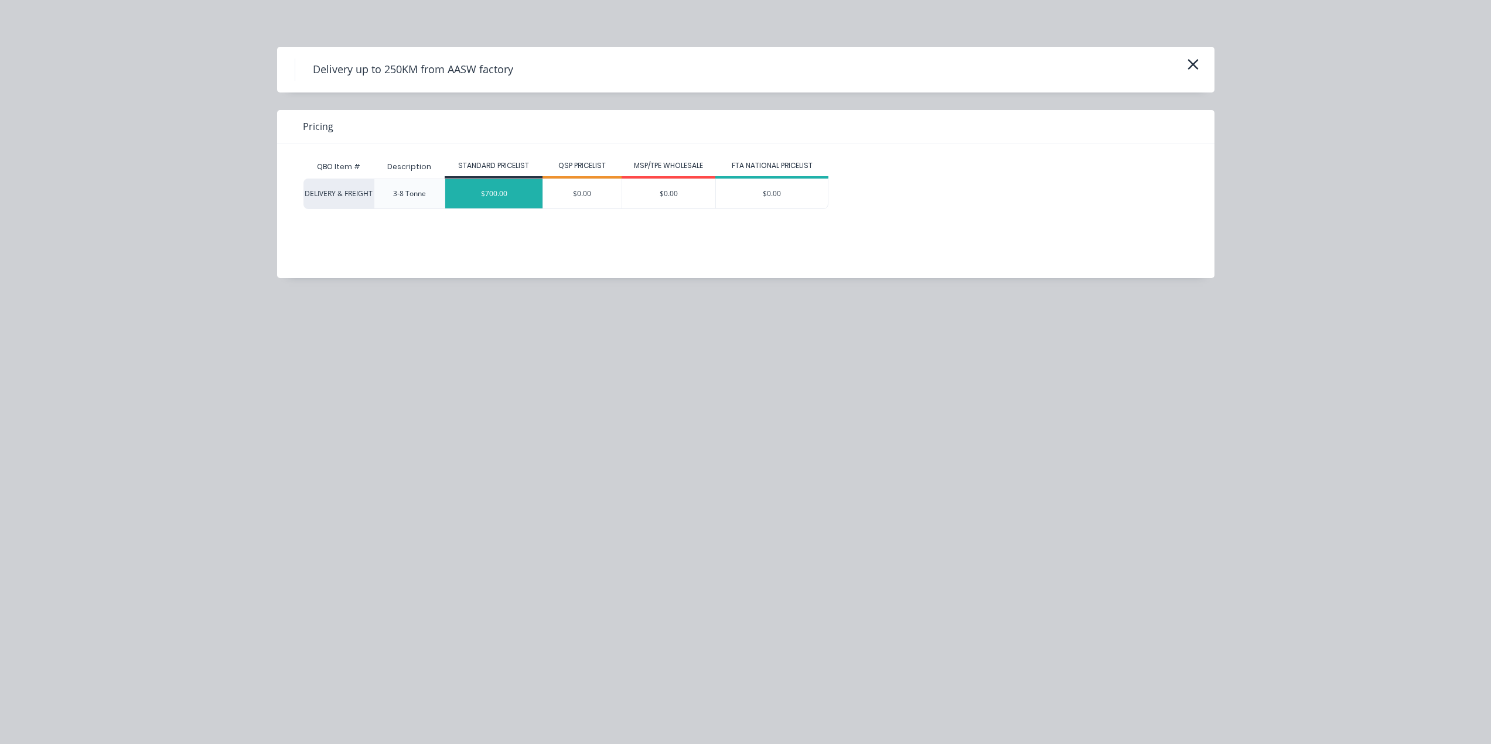
click at [510, 193] on div "$700.00" at bounding box center [493, 193] width 97 height 29
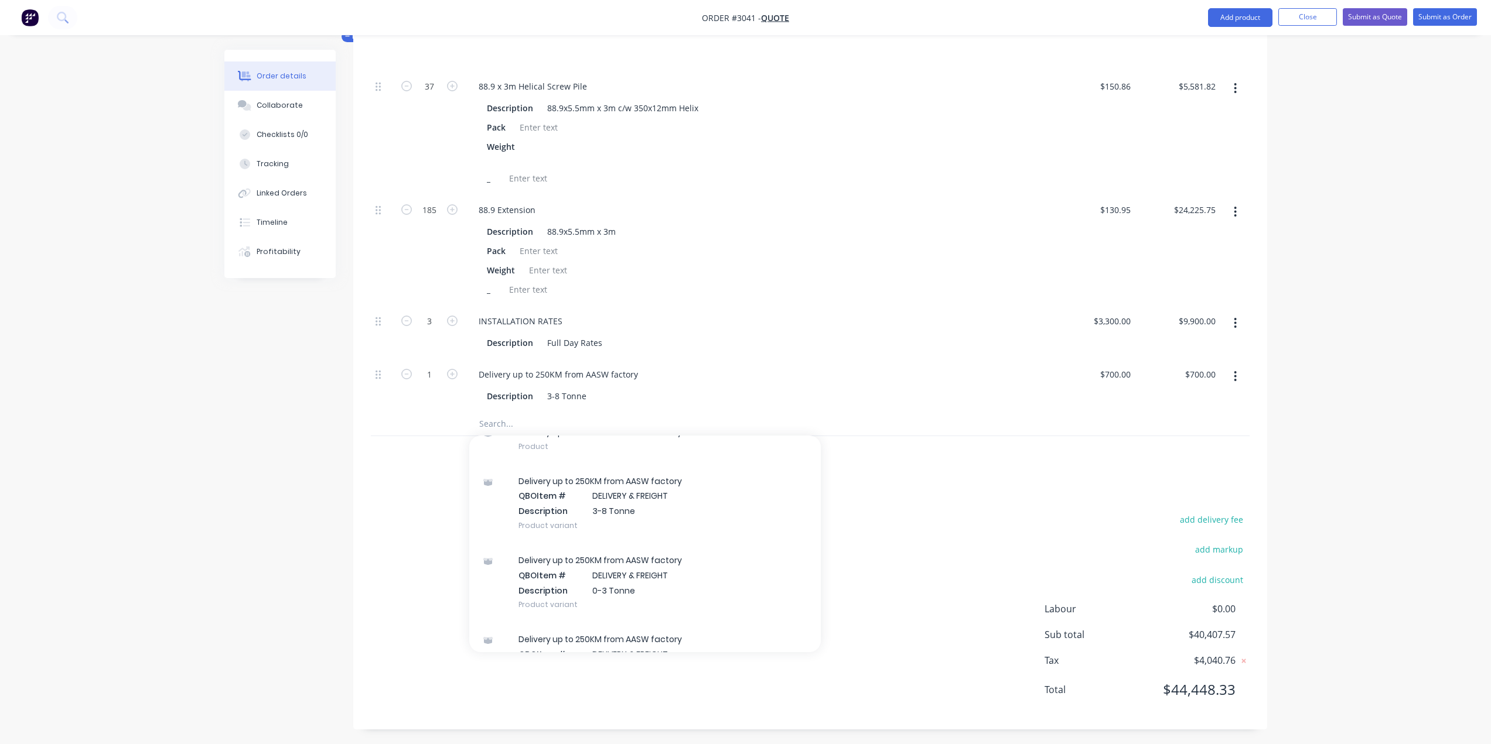
scroll to position [475, 0]
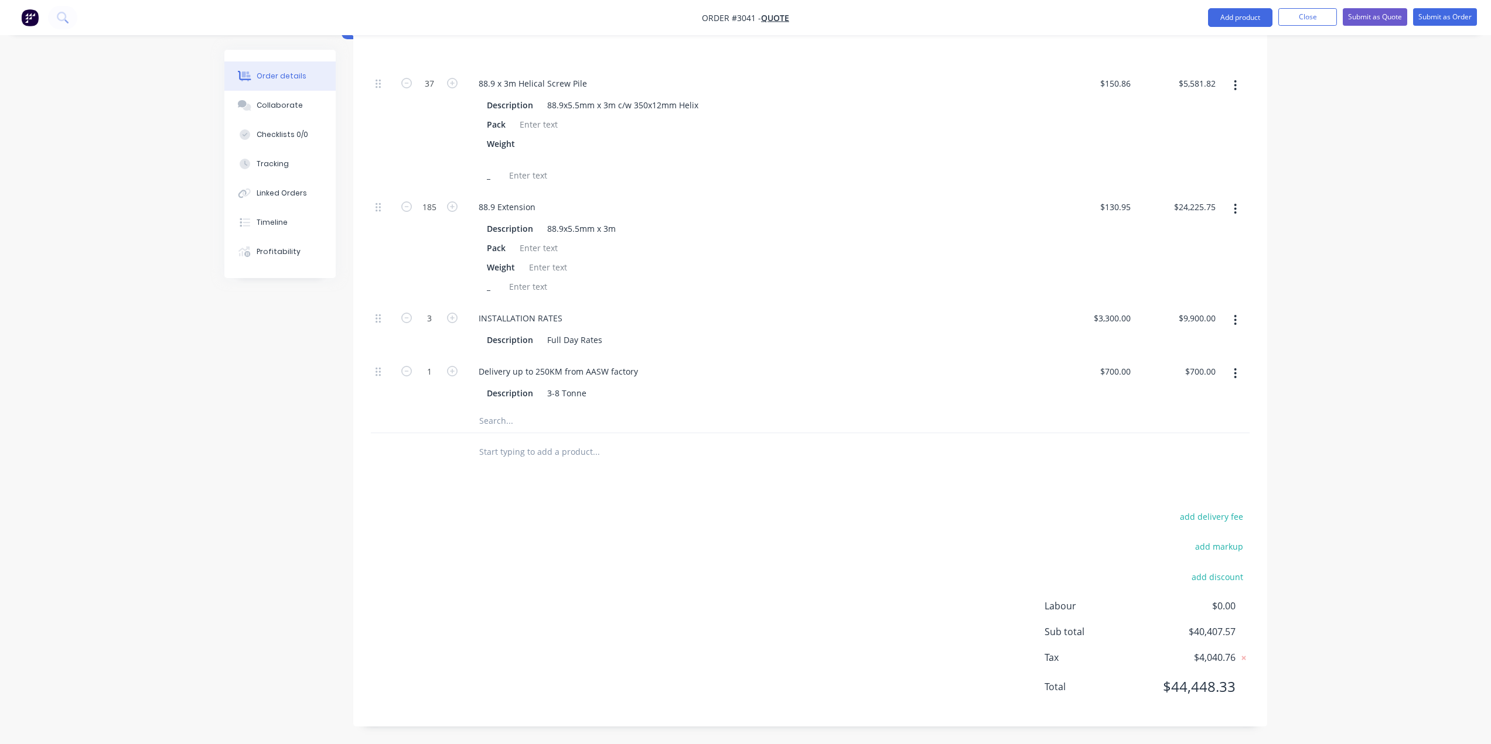
click at [361, 486] on div "Products Show / Hide columns Add product Qty Price Total Kit 1 Supply and Insta…" at bounding box center [810, 338] width 914 height 775
click at [541, 425] on input "text" at bounding box center [595, 420] width 234 height 23
type input "e"
type input "Structural Engineering"
click at [603, 442] on button "Add Structural Engineering to kit" at bounding box center [644, 451] width 351 height 37
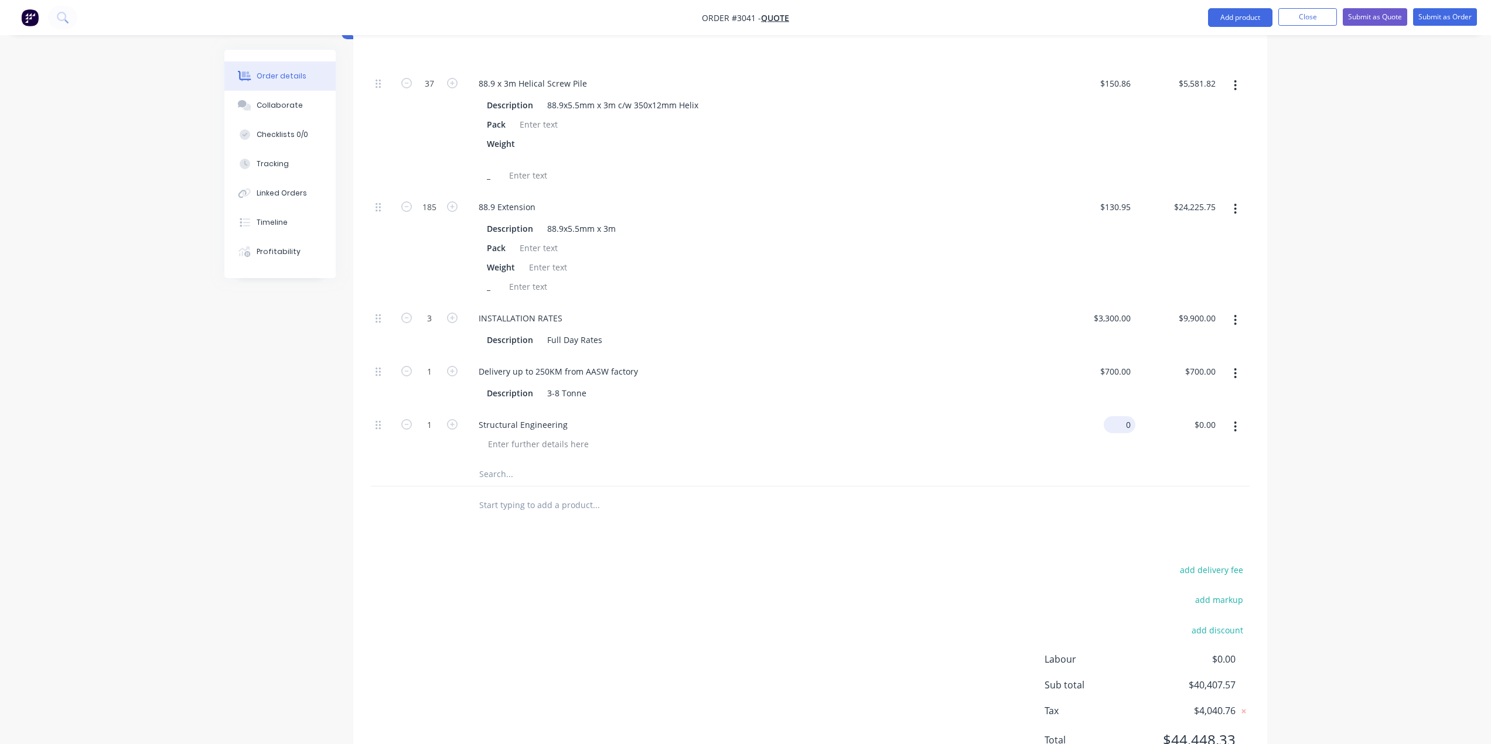
click at [1112, 428] on div "0 $0.00" at bounding box center [1092, 435] width 85 height 53
type input "$1,200.00"
click at [864, 307] on div "INSTALLATION RATES Description Full Day Rates" at bounding box center [757, 329] width 586 height 53
click at [381, 421] on div at bounding box center [382, 435] width 23 height 53
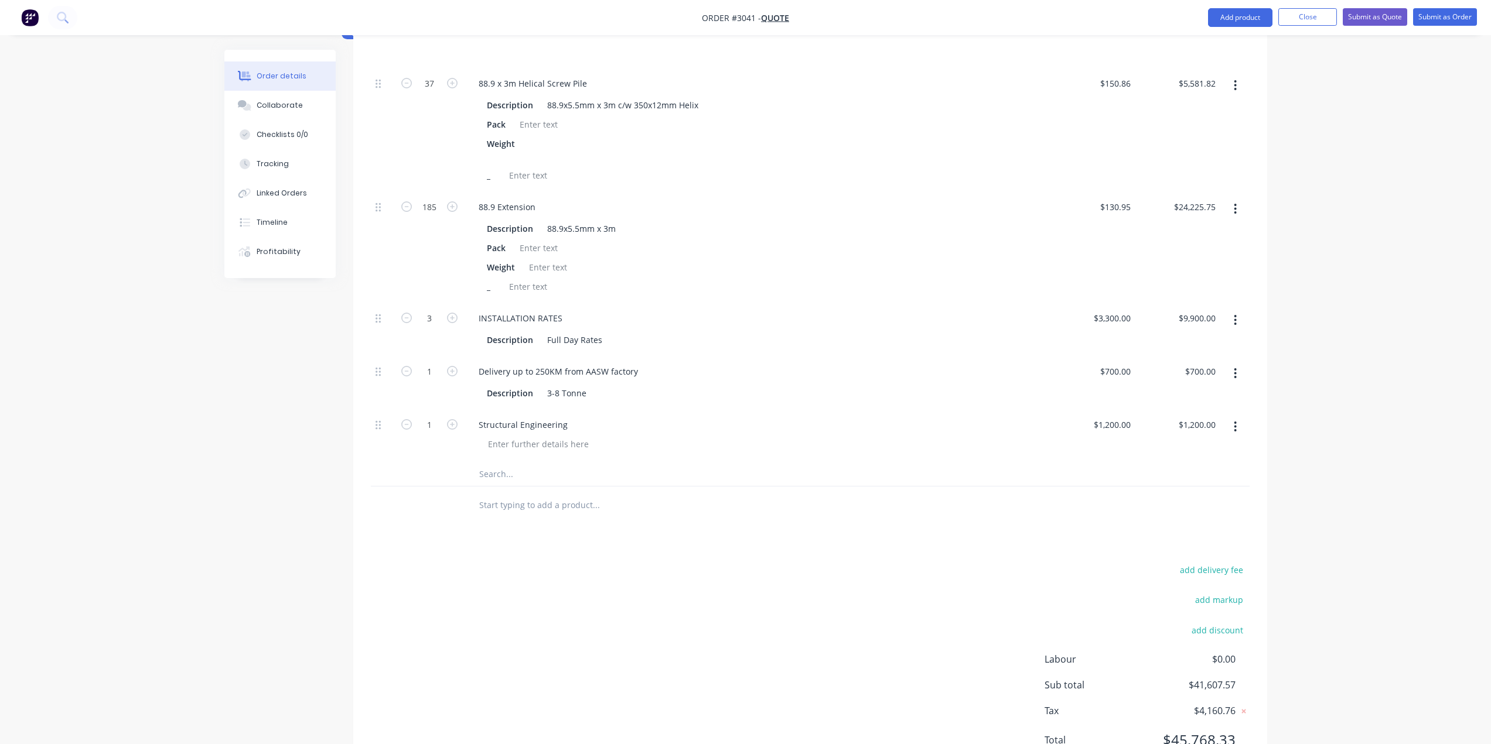
click at [1229, 426] on button "button" at bounding box center [1235, 426] width 28 height 21
click at [959, 396] on div "Description 3-8 Tonne" at bounding box center [755, 393] width 546 height 17
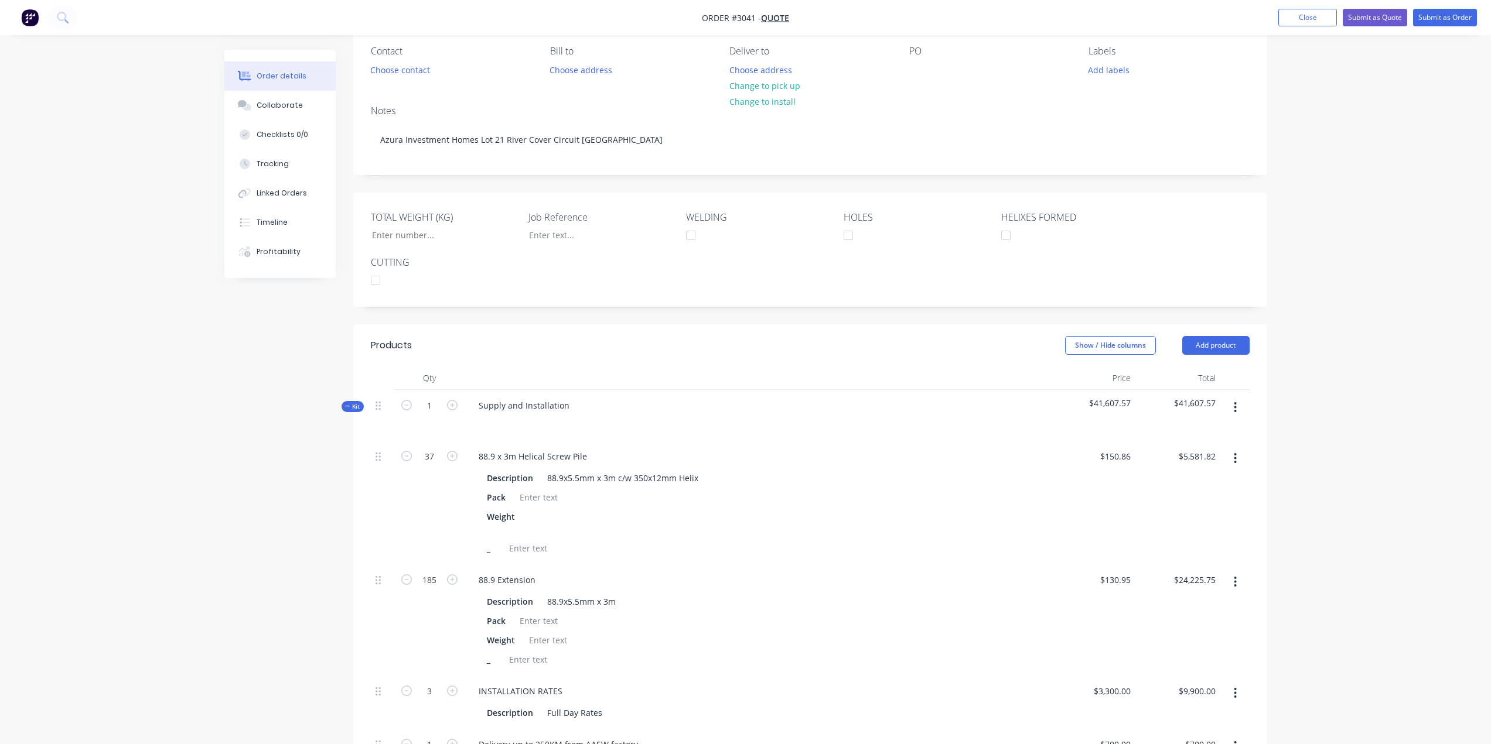
scroll to position [0, 0]
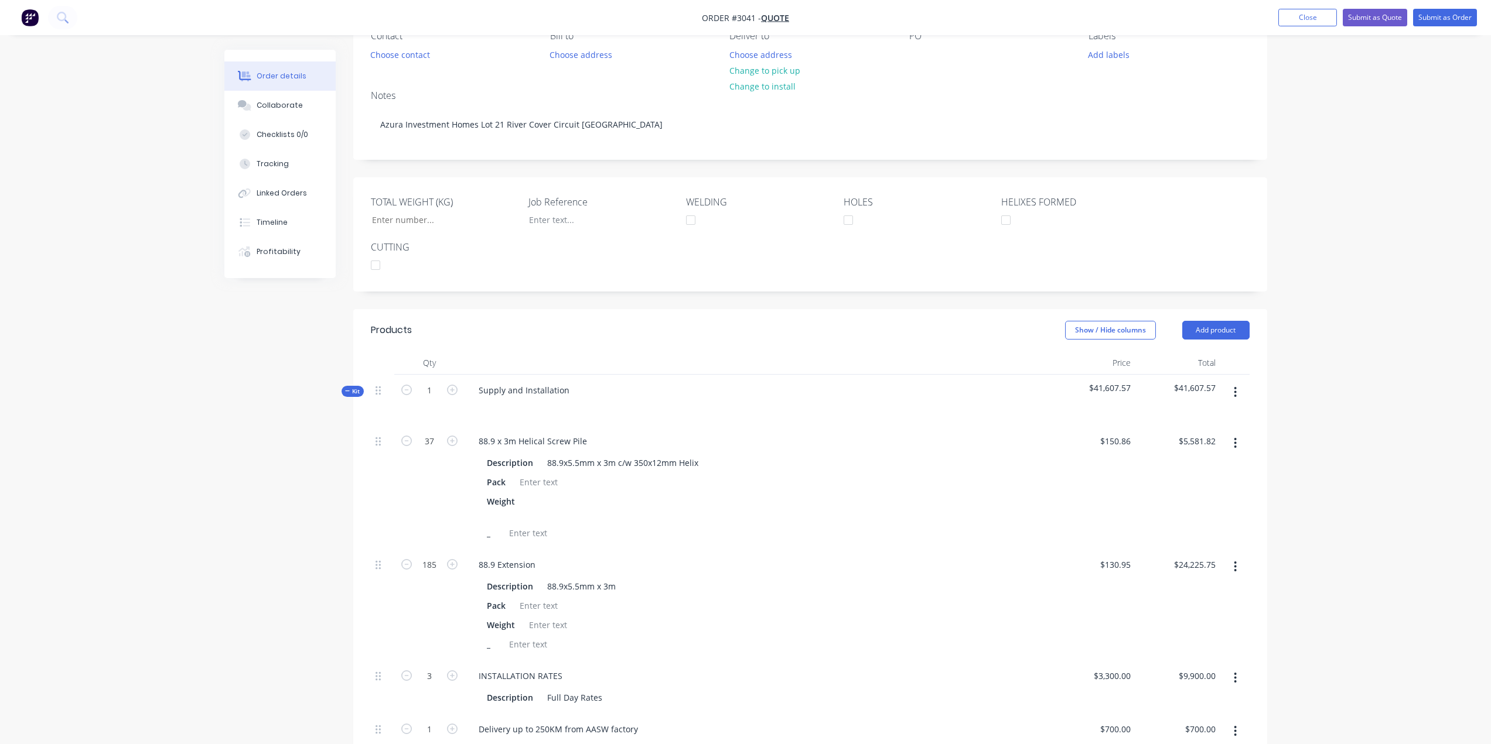
click at [346, 390] on icon at bounding box center [347, 391] width 5 height 6
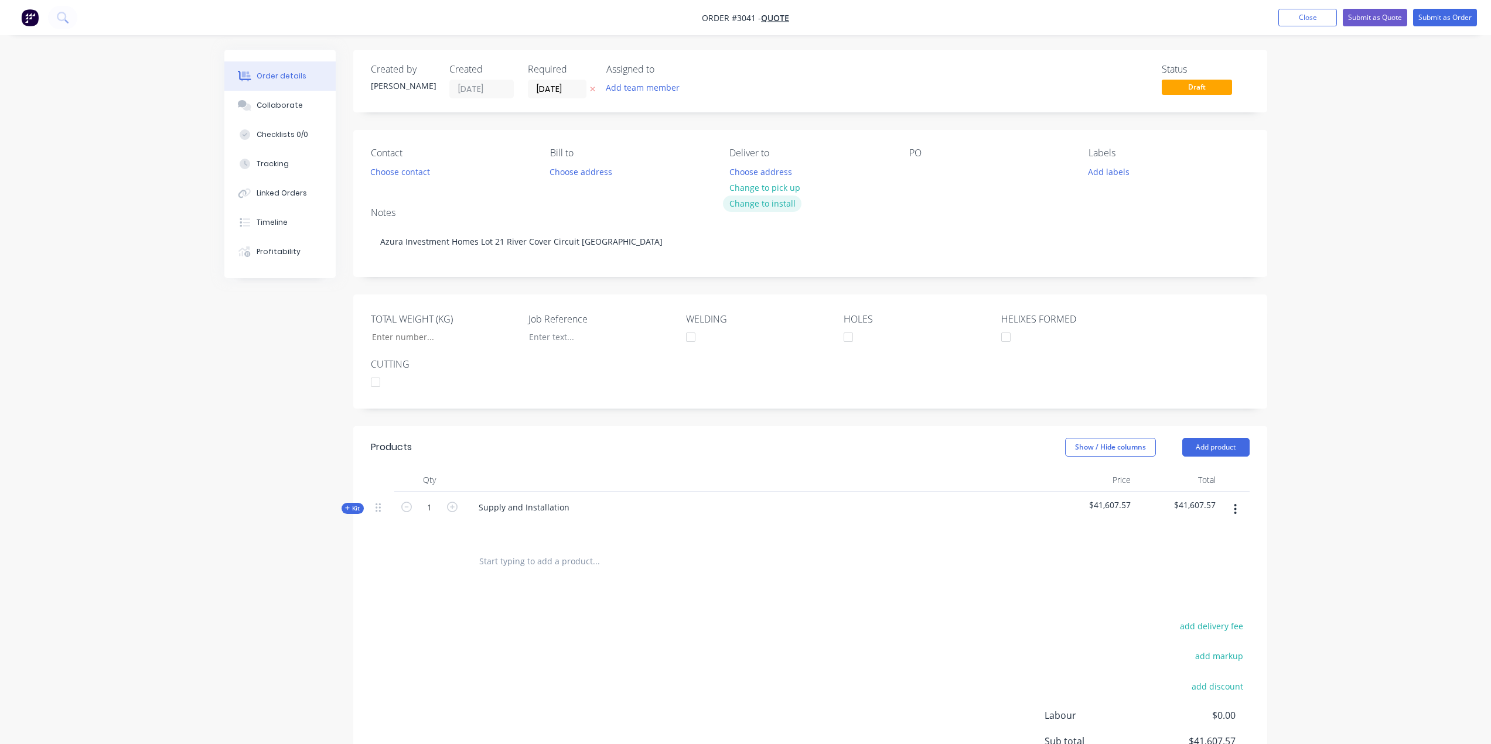
click at [761, 206] on button "Change to install" at bounding box center [762, 204] width 78 height 16
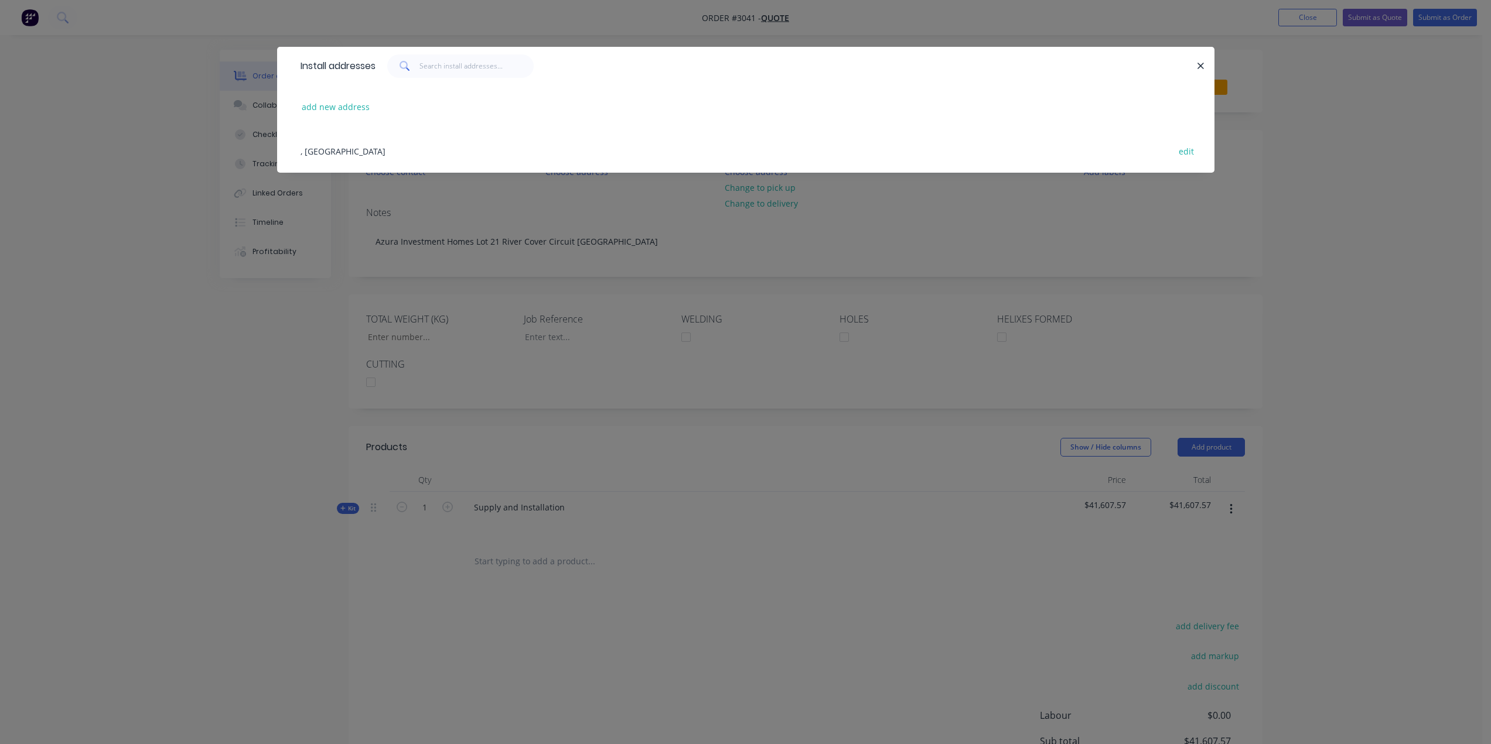
click at [1201, 69] on icon "button" at bounding box center [1201, 66] width 8 height 11
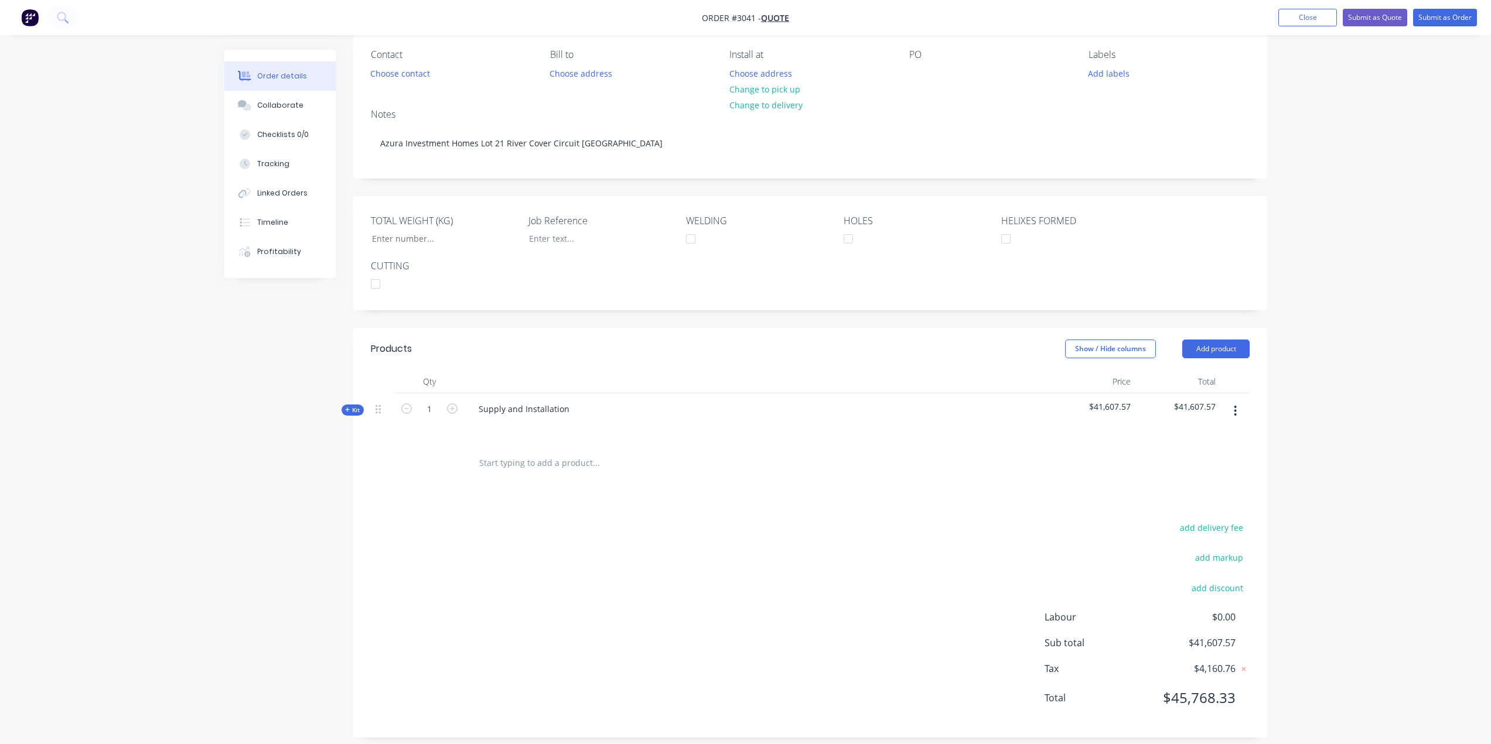
scroll to position [110, 0]
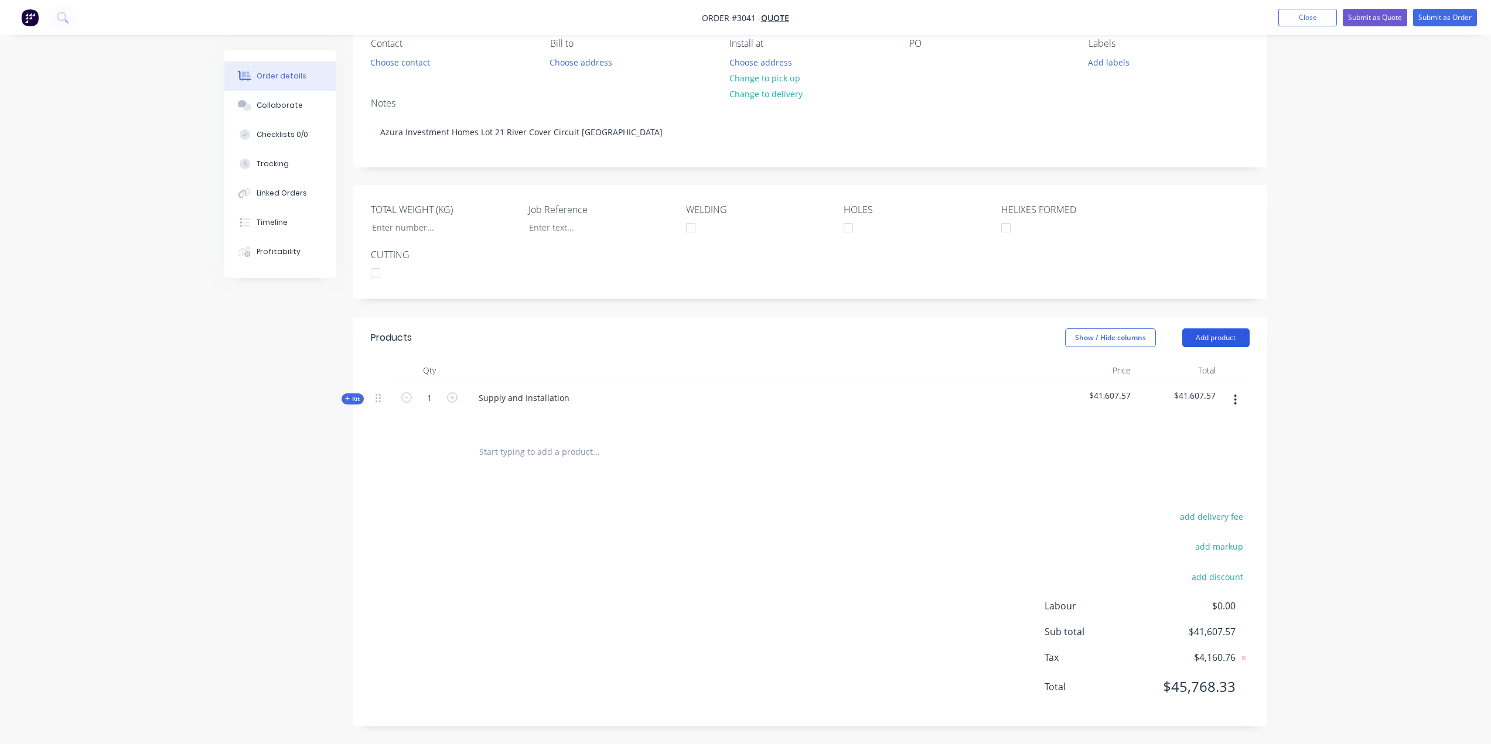
click at [1208, 341] on button "Add product" at bounding box center [1215, 338] width 67 height 19
click at [1208, 538] on div "Notes (External)" at bounding box center [1193, 531] width 90 height 17
click at [509, 450] on div at bounding box center [511, 448] width 84 height 17
paste div
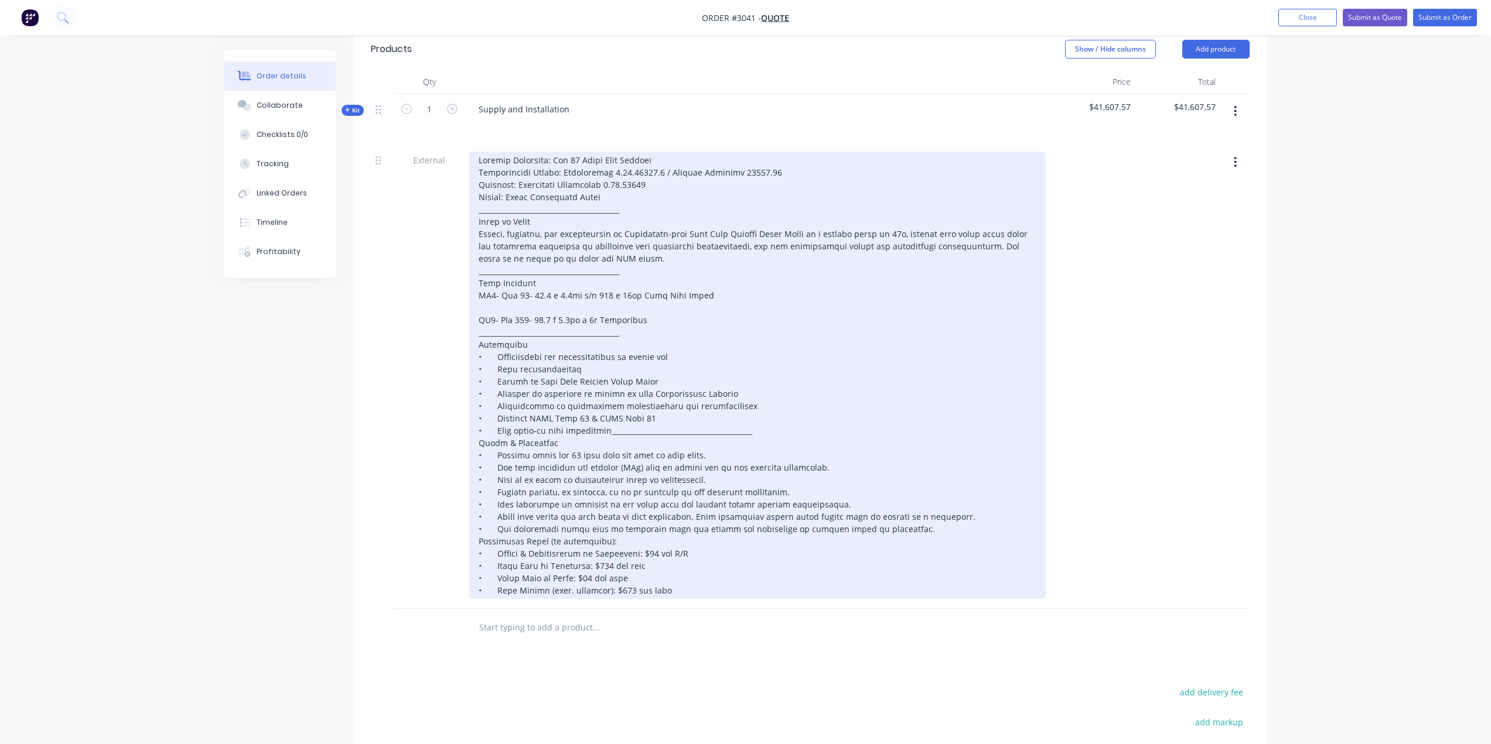
scroll to position [402, 0]
click at [610, 428] on div at bounding box center [757, 371] width 576 height 447
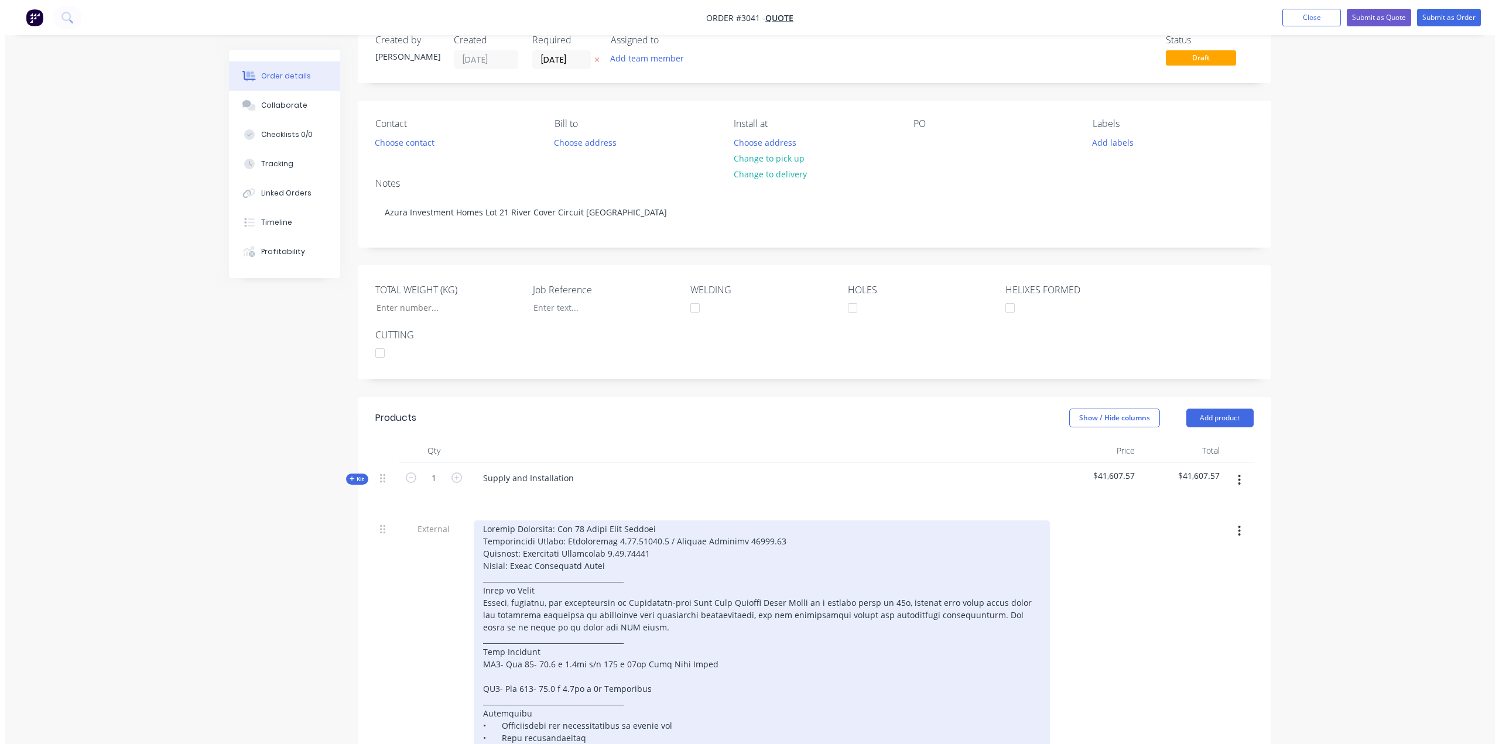
scroll to position [0, 0]
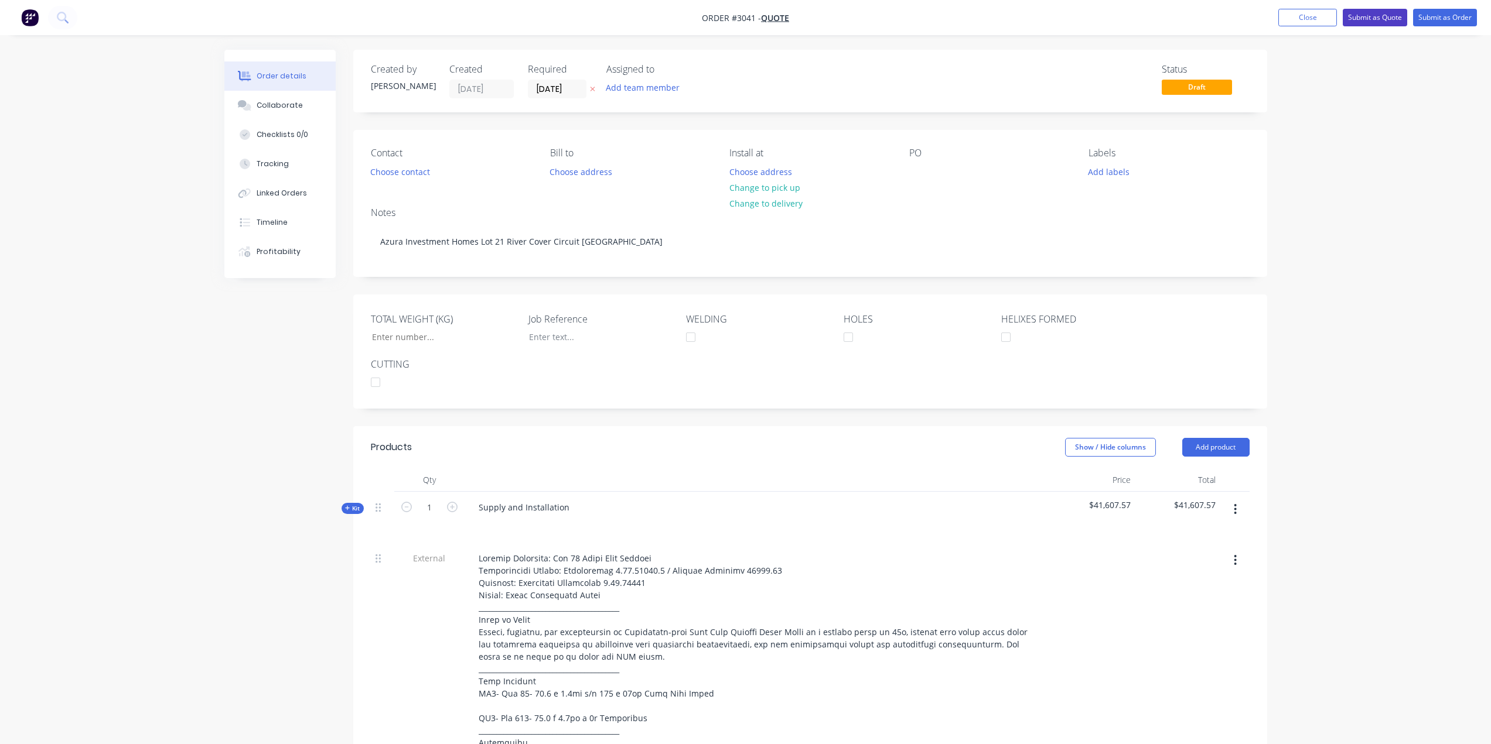
click at [1400, 13] on button "Submit as Quote" at bounding box center [1374, 18] width 64 height 18
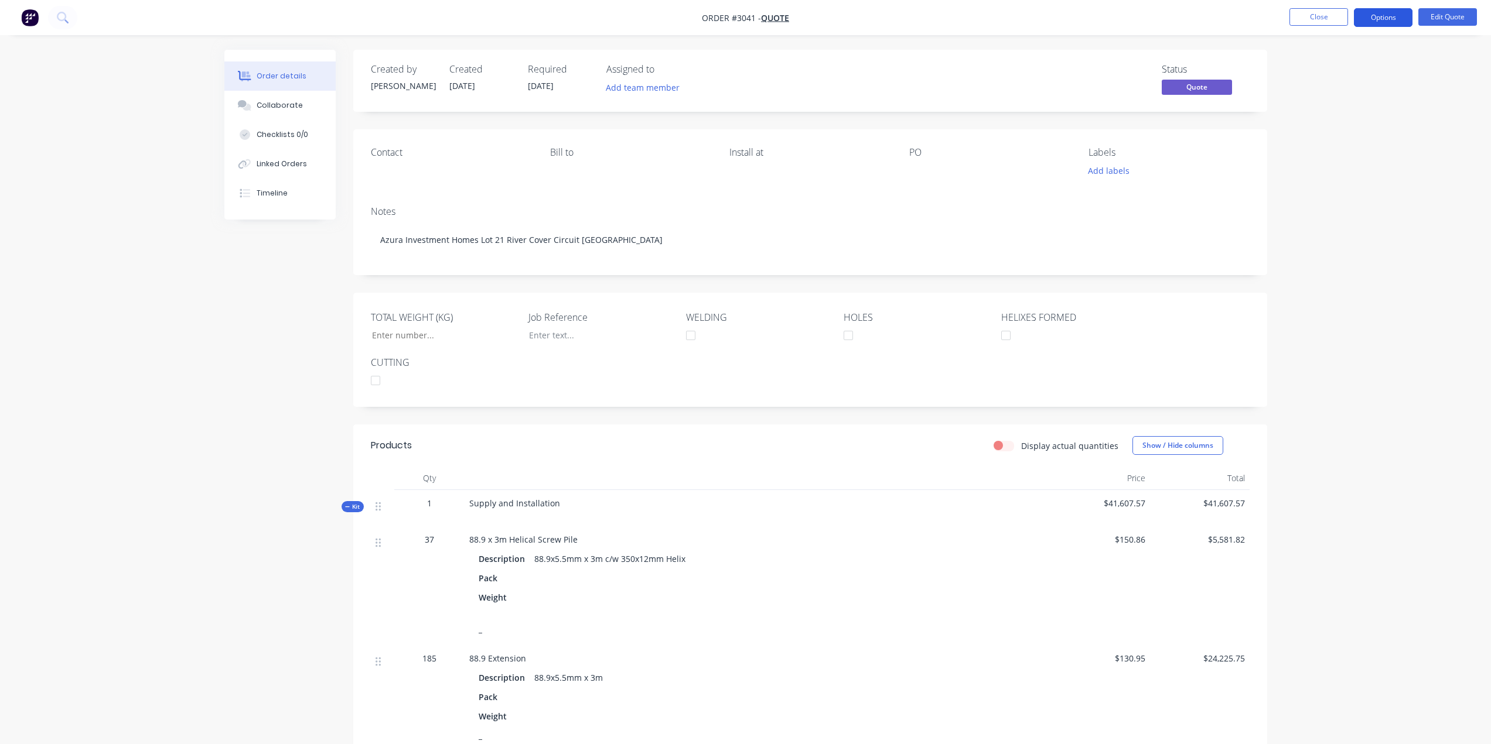
click at [1385, 11] on button "Options" at bounding box center [1382, 17] width 59 height 19
click at [1349, 75] on div "Quote" at bounding box center [1348, 71] width 108 height 17
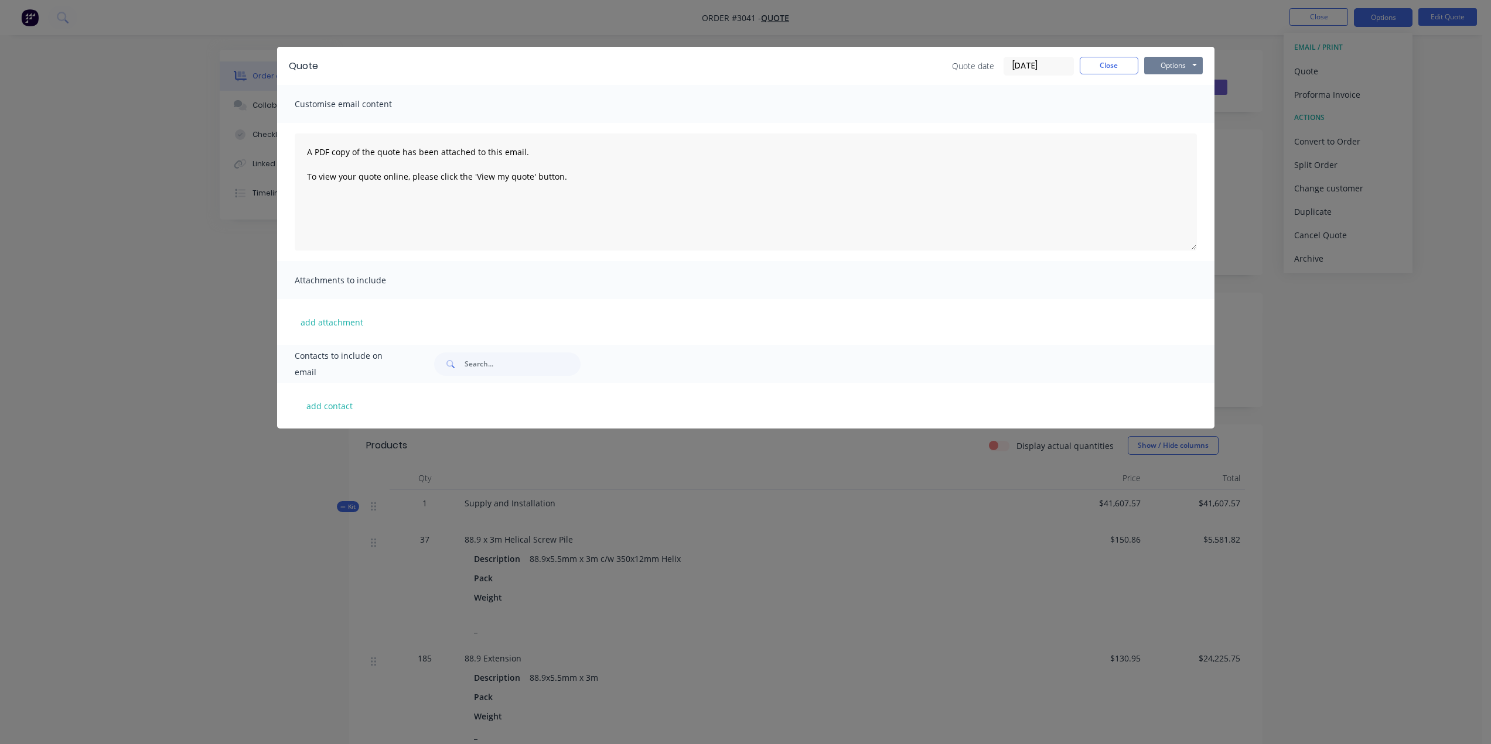
click at [1157, 63] on button "Options" at bounding box center [1173, 66] width 59 height 18
click at [1184, 83] on button "Preview" at bounding box center [1181, 86] width 75 height 19
